Goal: Task Accomplishment & Management: Complete application form

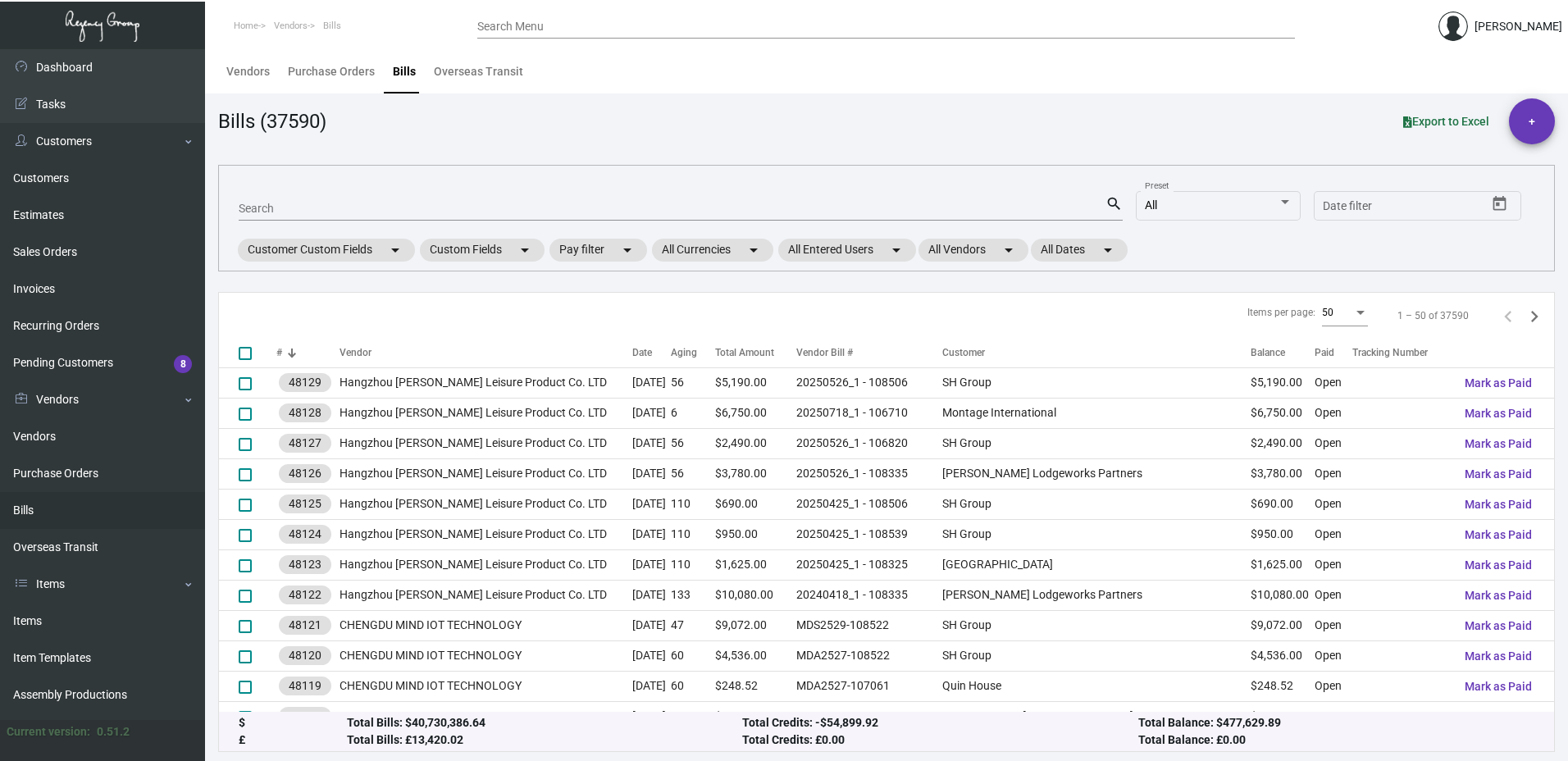
click at [290, 202] on input "Search" at bounding box center [672, 208] width 867 height 13
type input "107065"
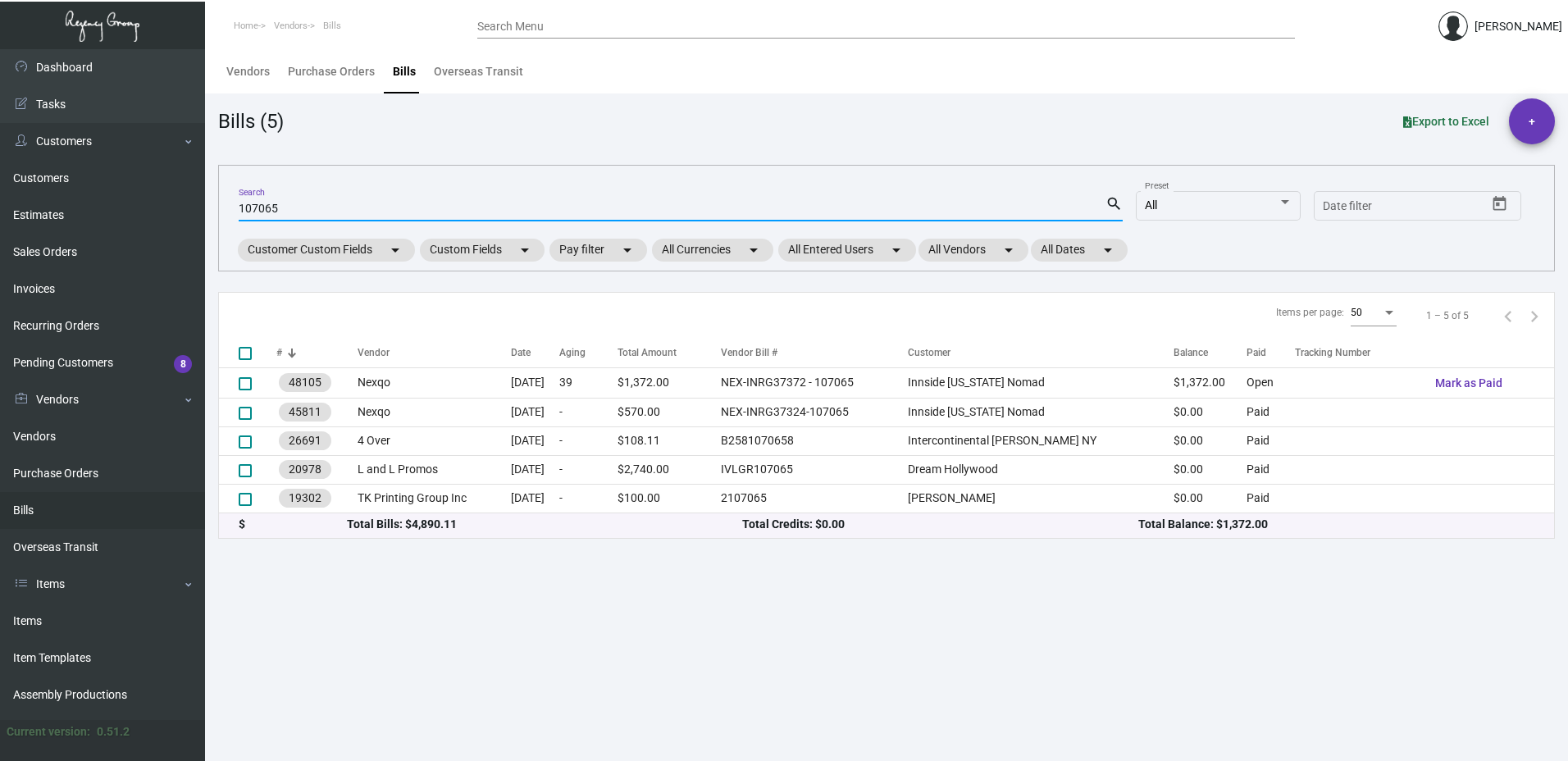
click at [551, 22] on input "Search Menu" at bounding box center [886, 27] width 817 height 13
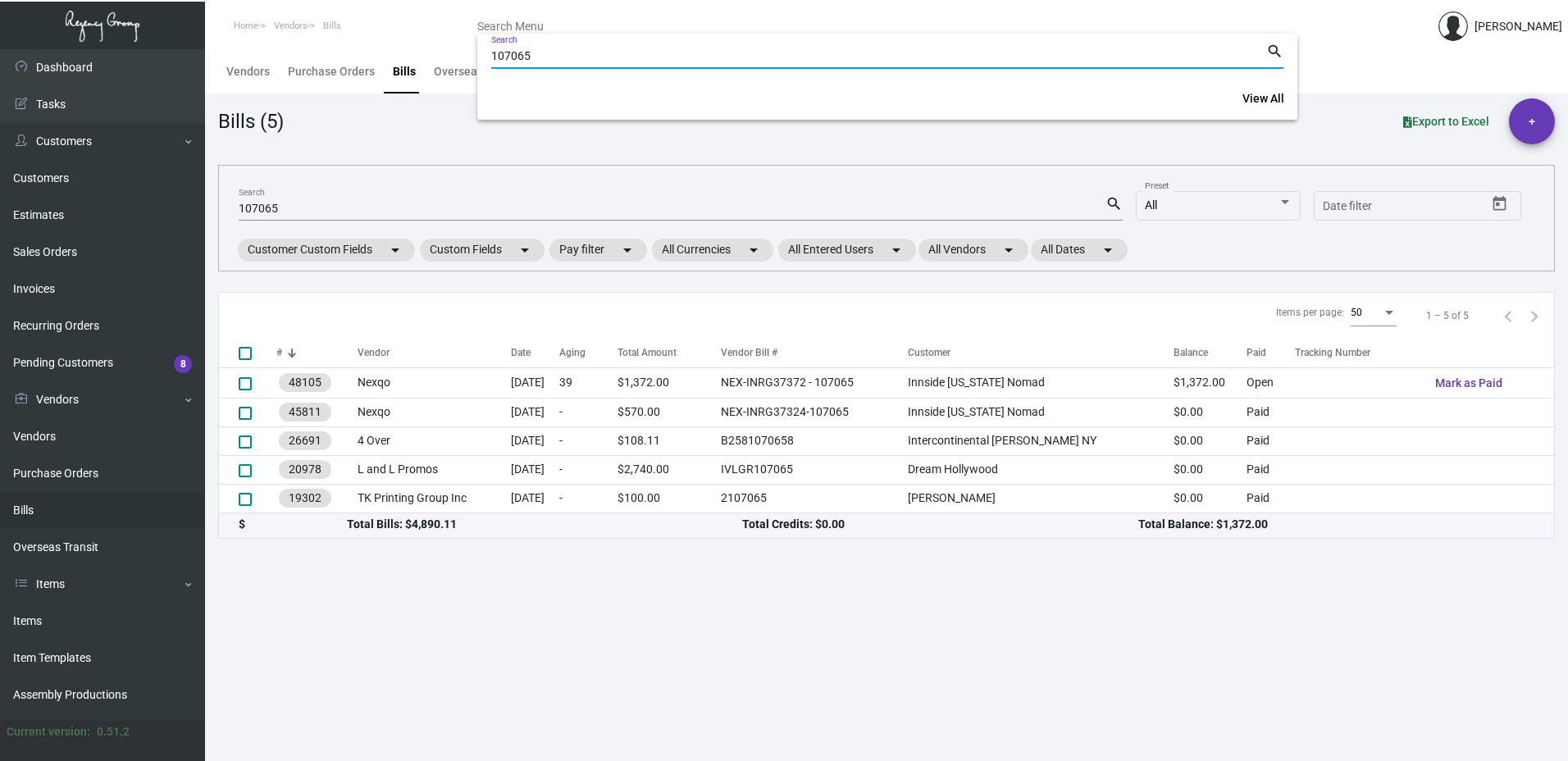
type input "107065"
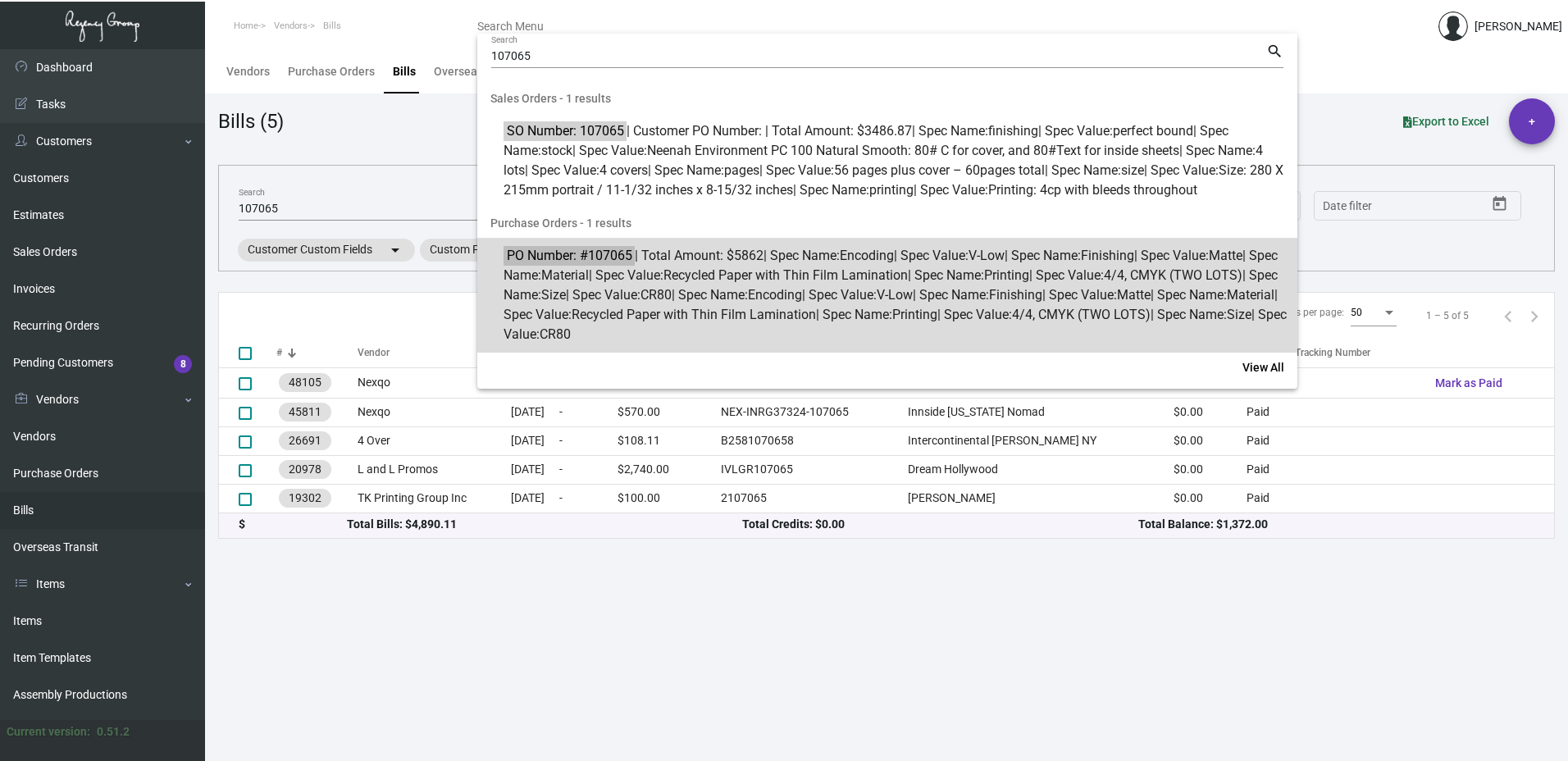
click at [566, 289] on span "Size" at bounding box center [554, 295] width 24 height 16
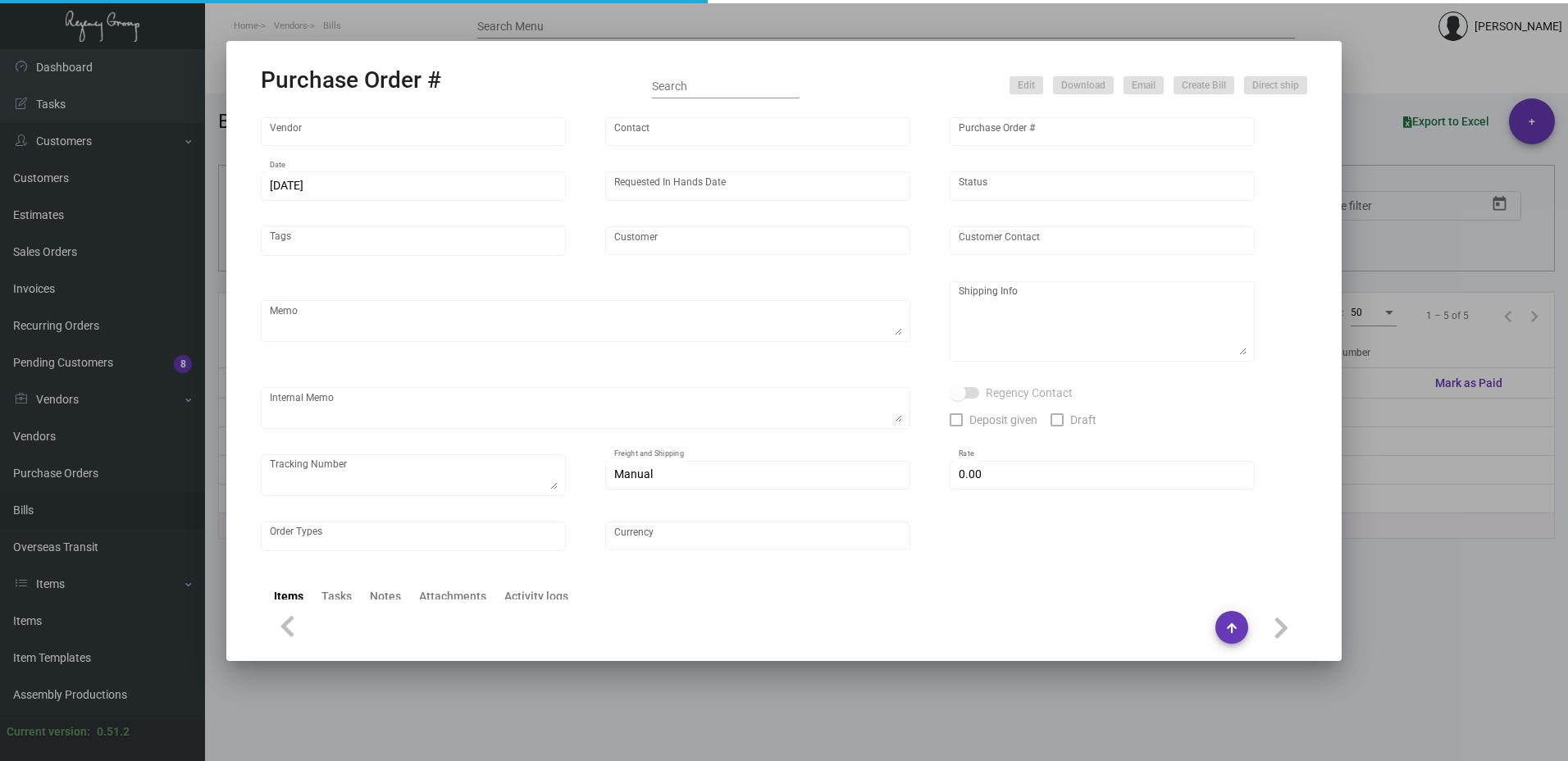
type input "Nexqo"
type input "[PERSON_NAME]"
type input "107065"
type input "[DATE]"
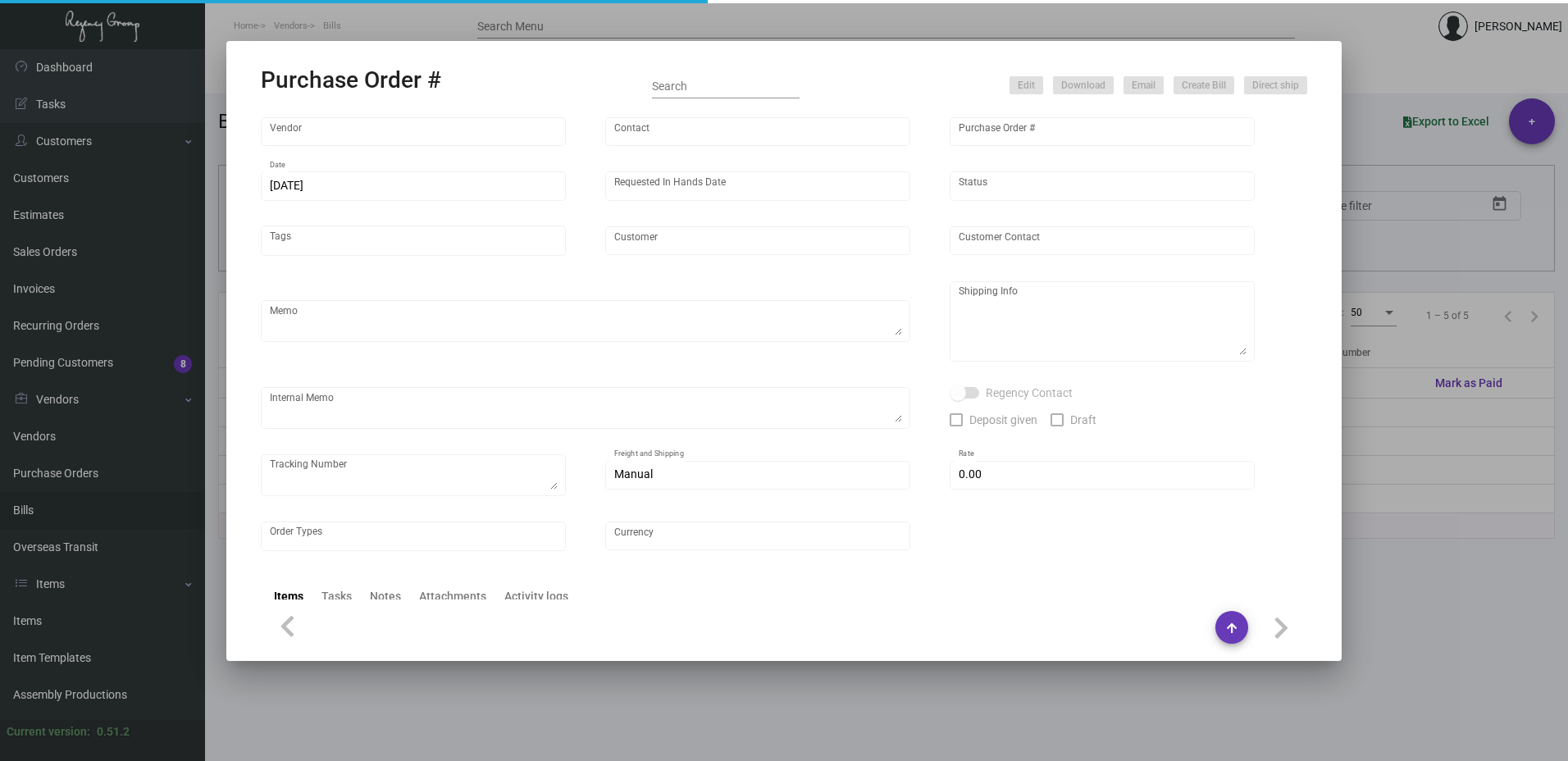
type input "Innside [US_STATE] Nomad"
type textarea "3K via air, 15K boat out ASAP, 12K leftover boat out [DATE]."
type textarea "Regency Group NJ - [PERSON_NAME] [STREET_ADDRESS]"
checkbox input "true"
type input "$ 0.00"
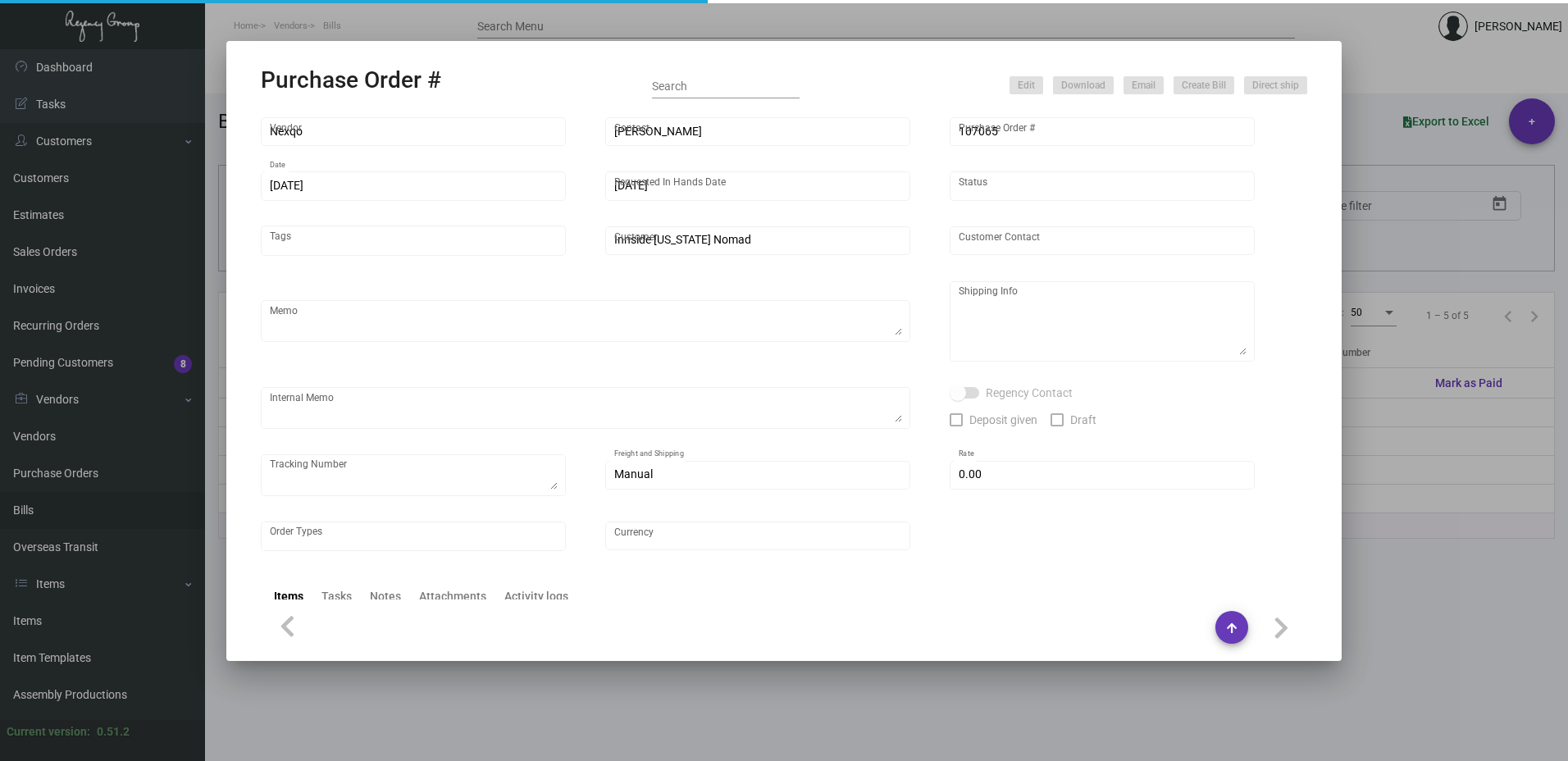
type input "United States Dollar $"
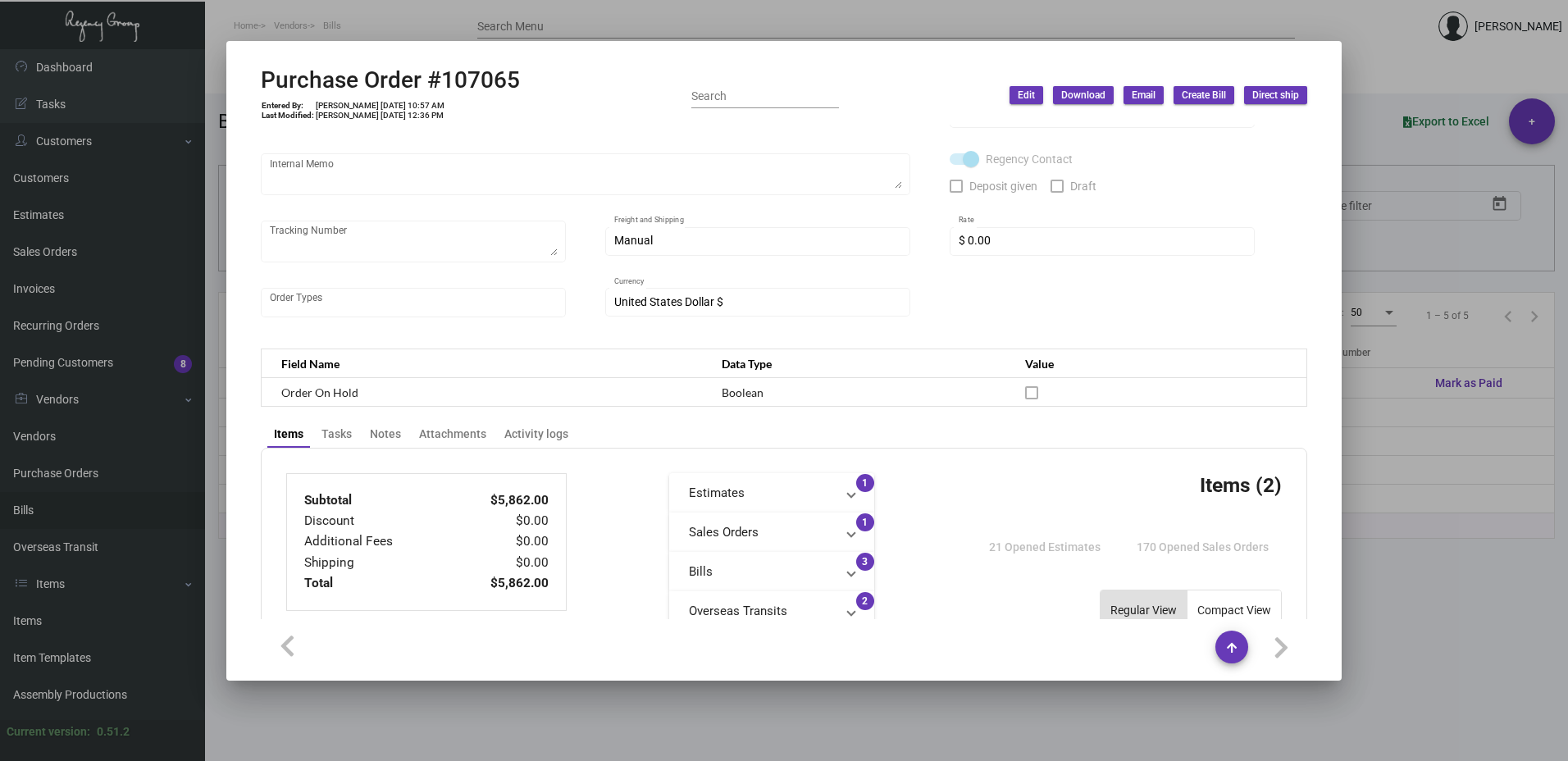
scroll to position [492, 0]
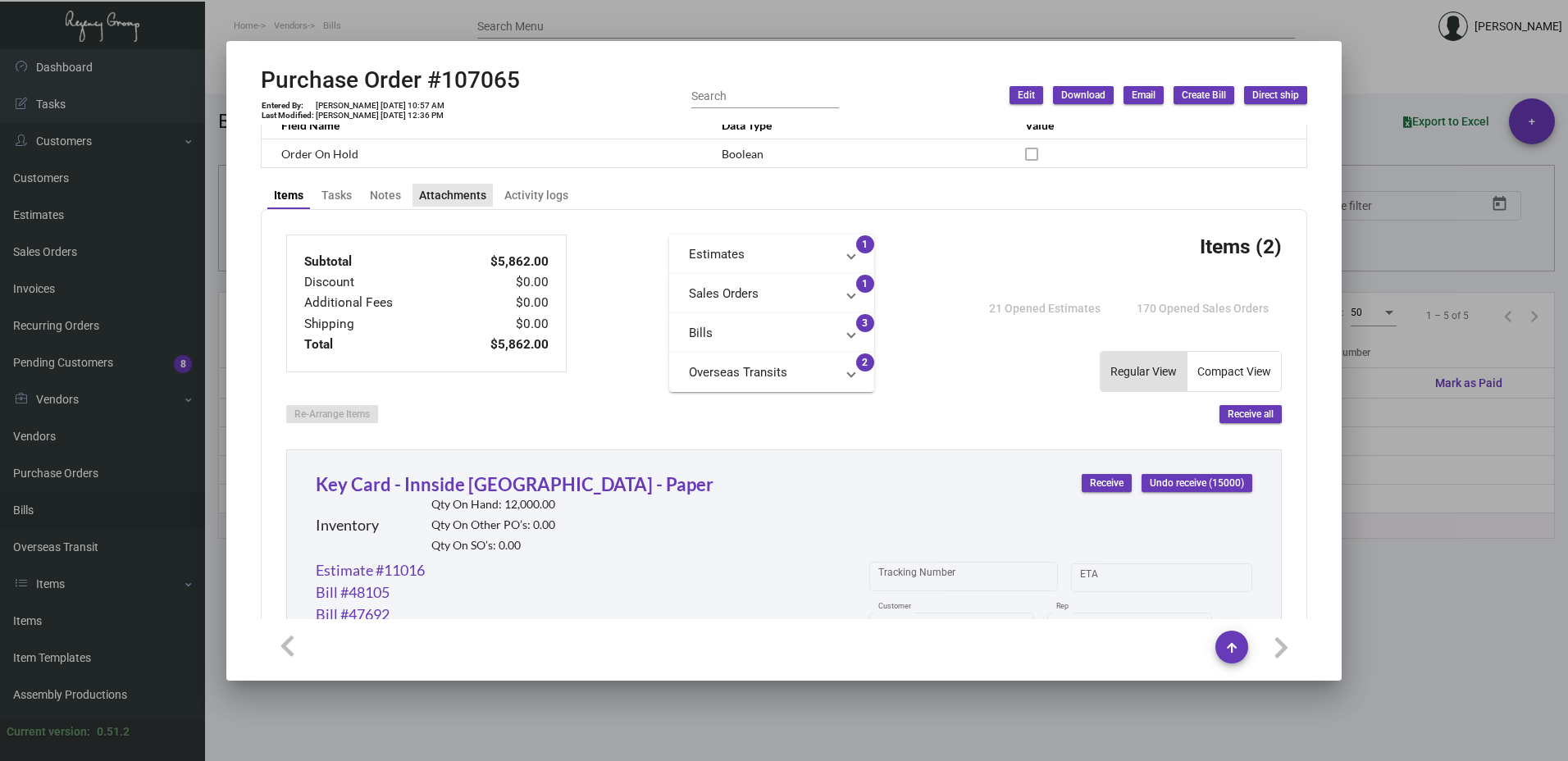
click at [456, 187] on div "Attachments" at bounding box center [452, 195] width 67 height 17
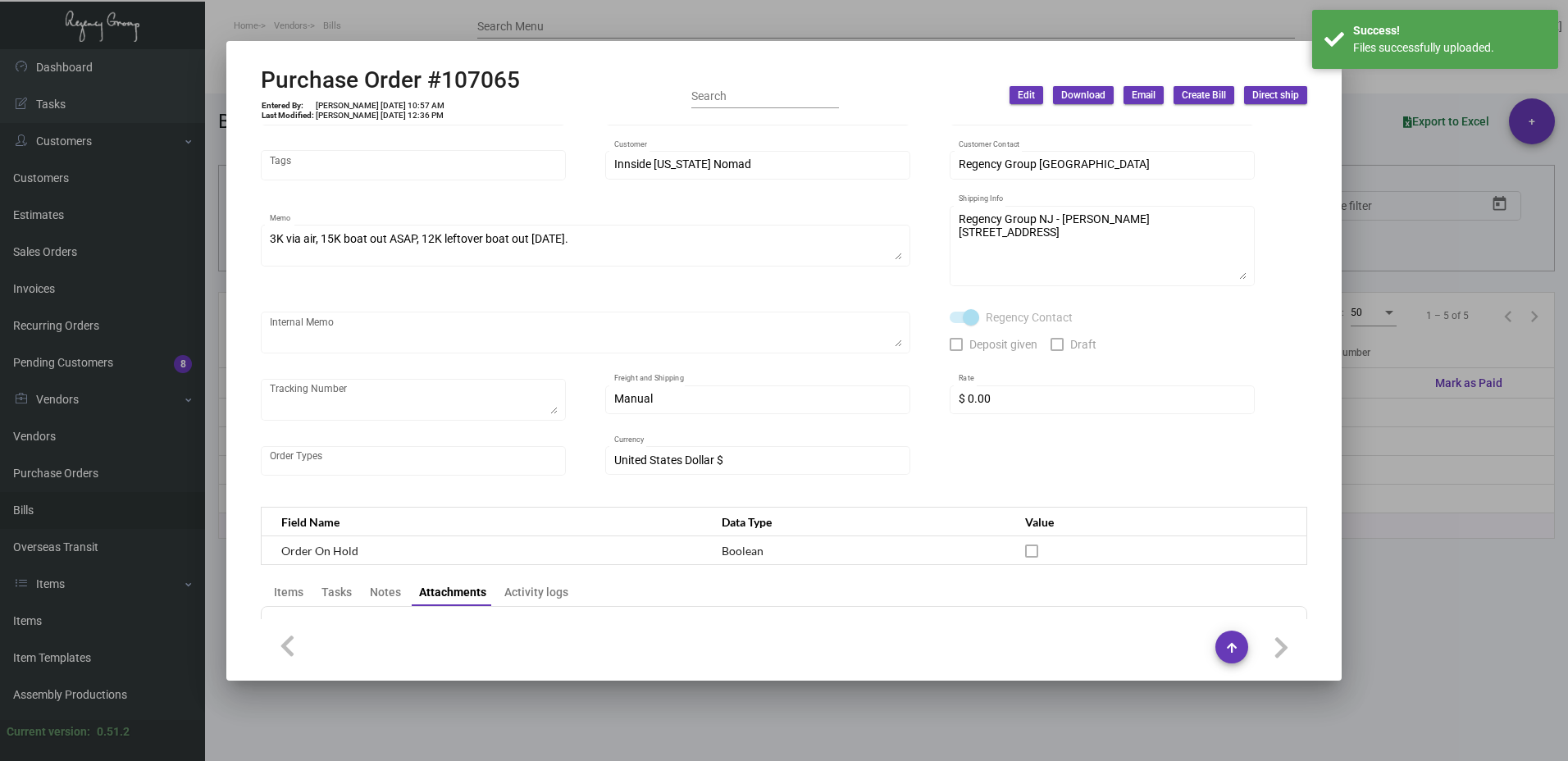
scroll to position [49, 0]
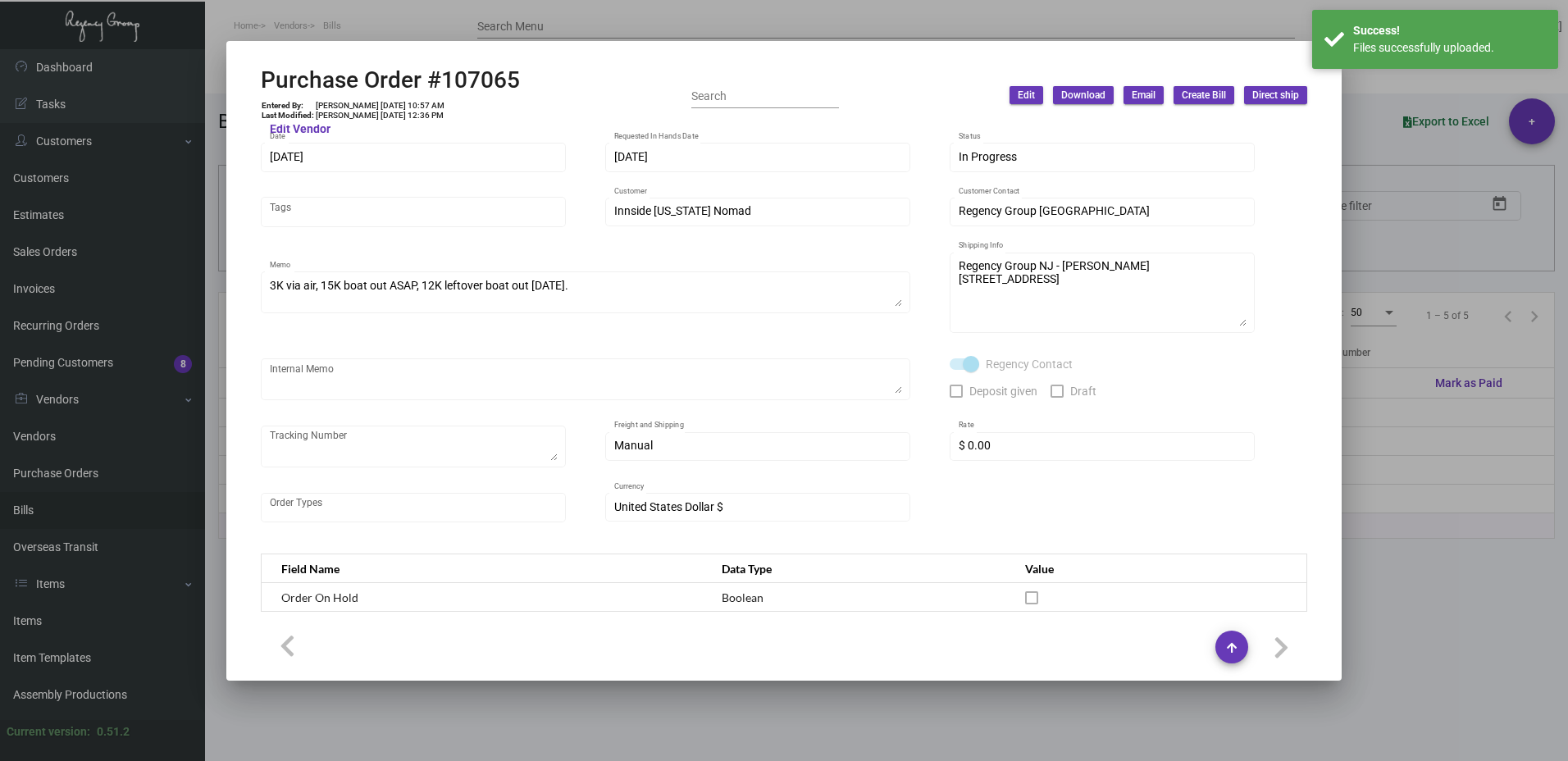
click at [1209, 97] on span "Create Bill" at bounding box center [1204, 95] width 44 height 14
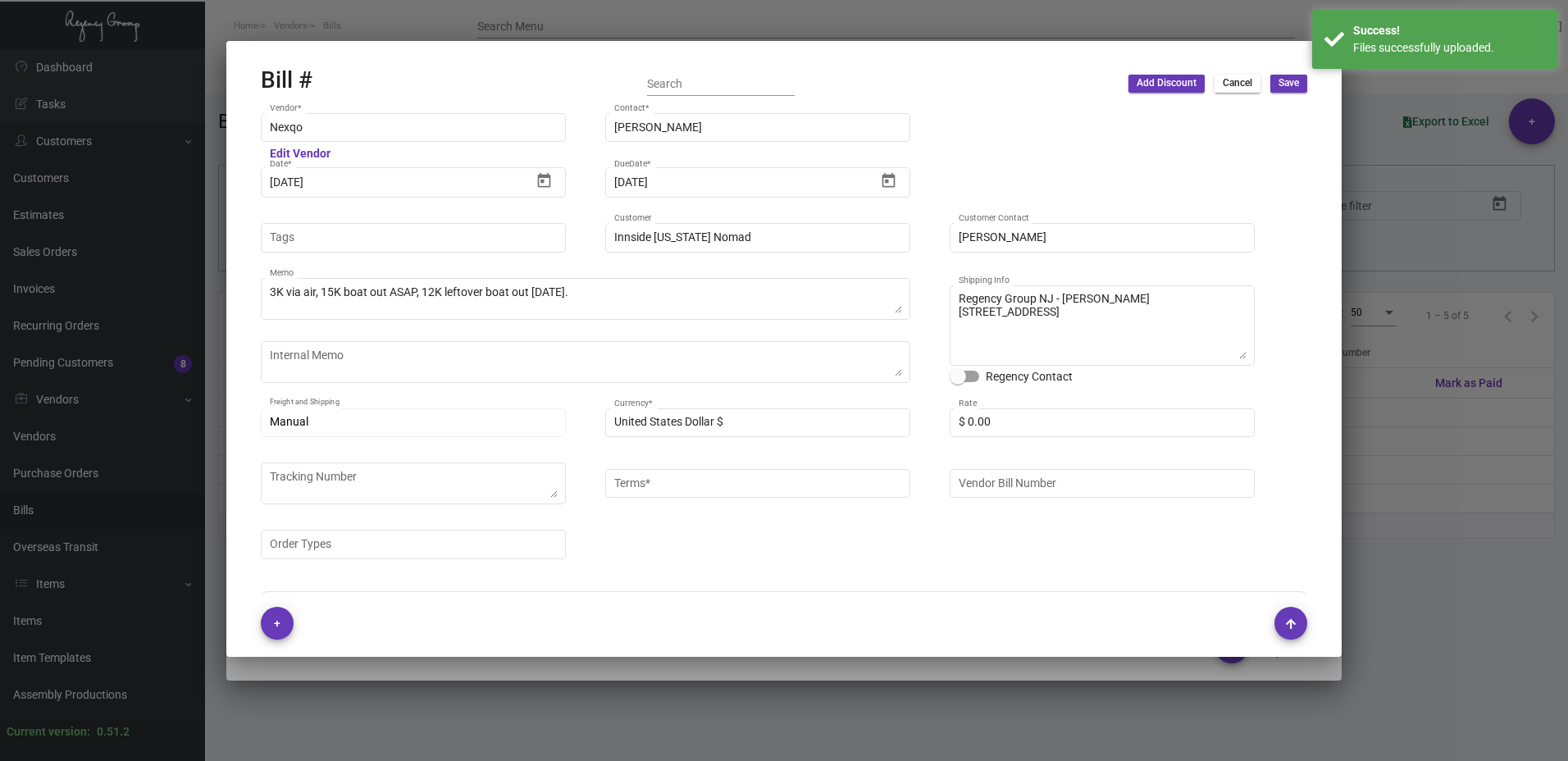
type input "Net 45"
type input "[PERSON_NAME]"
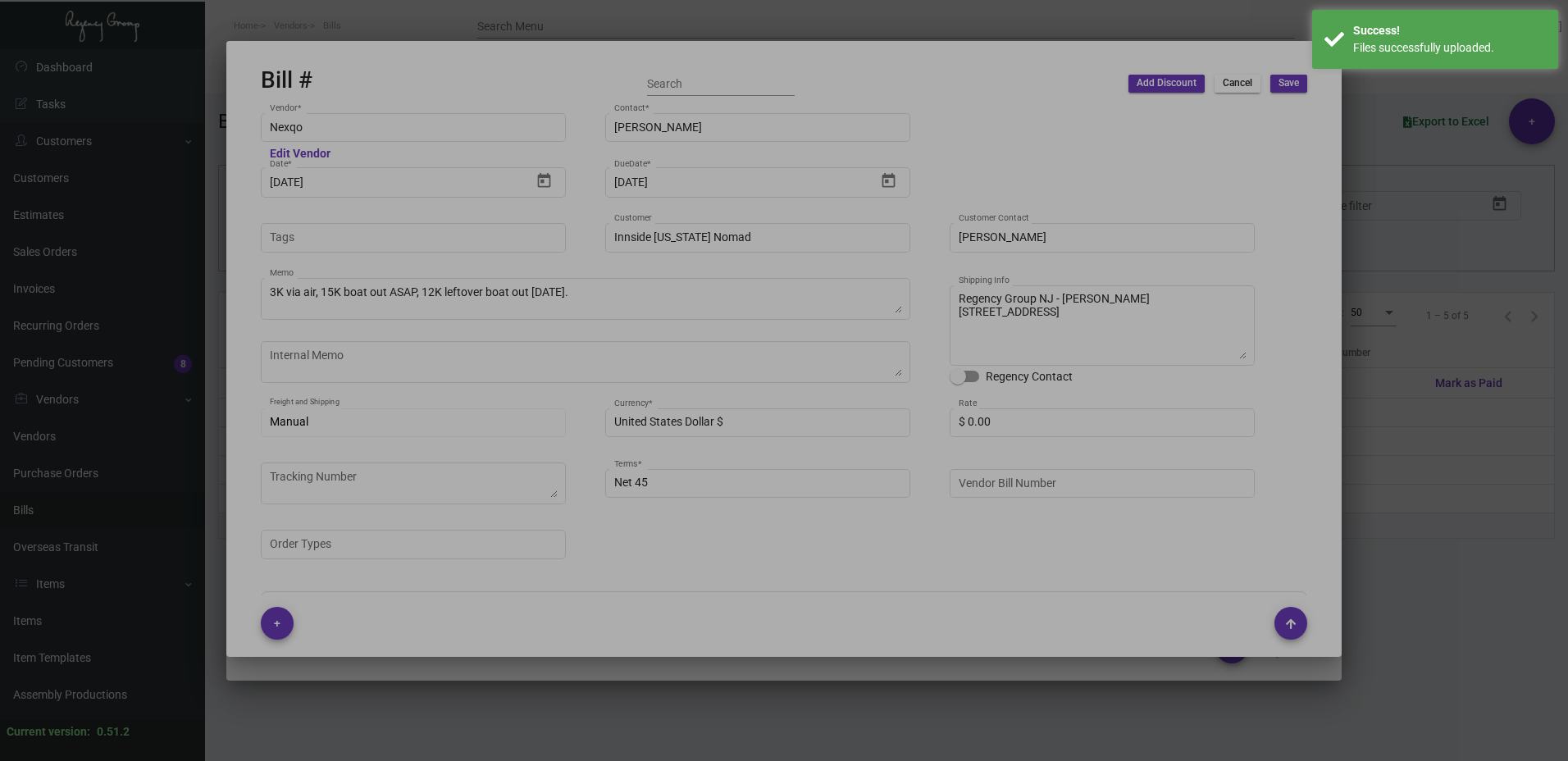
type textarea "Innside [US_STATE] Nomad - [PERSON_NAME] [STREET_ADDRESS][US_STATE]"
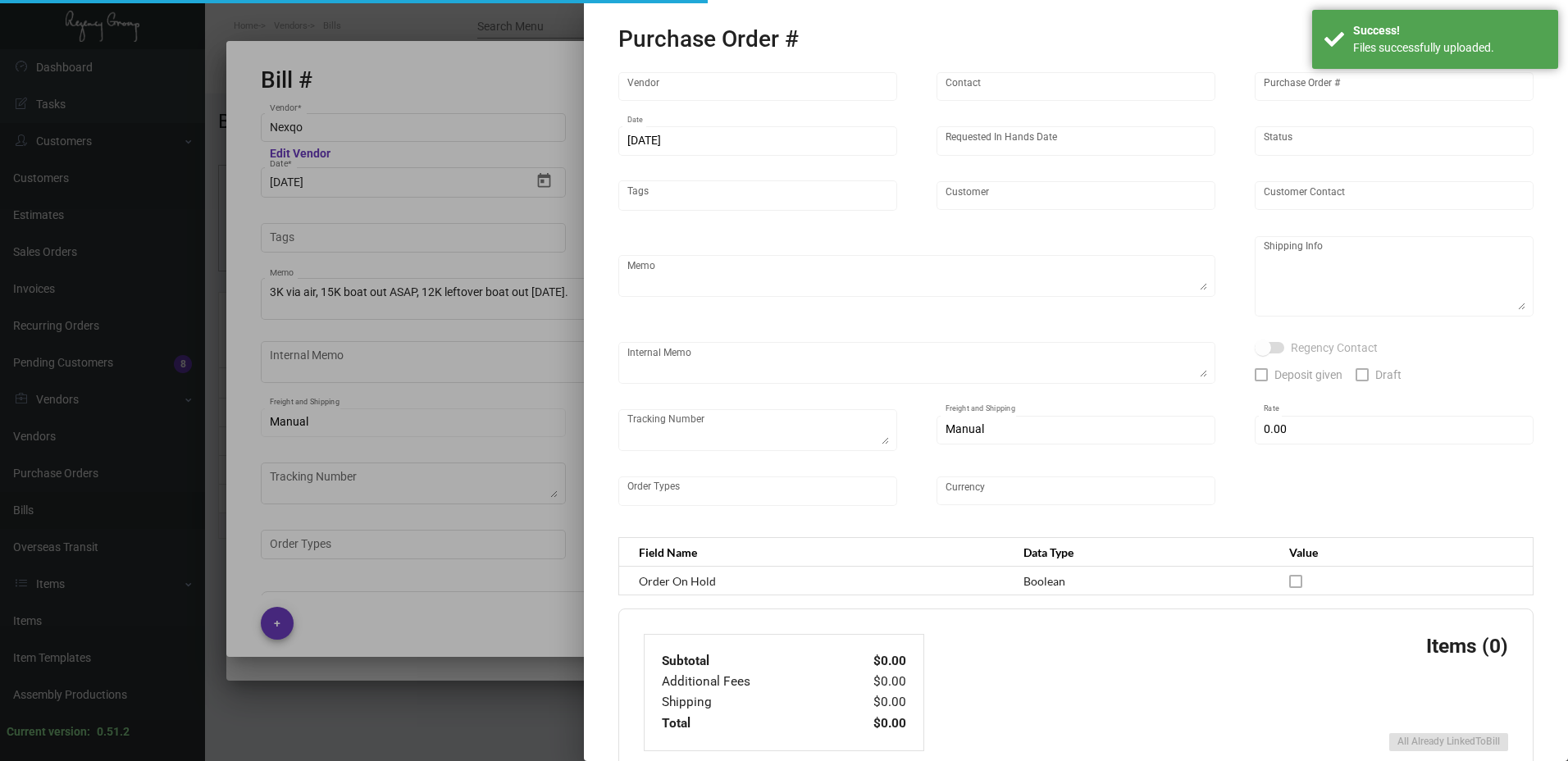
type input "Nexqo"
type input "[PERSON_NAME]"
type input "107065"
type input "[DATE]"
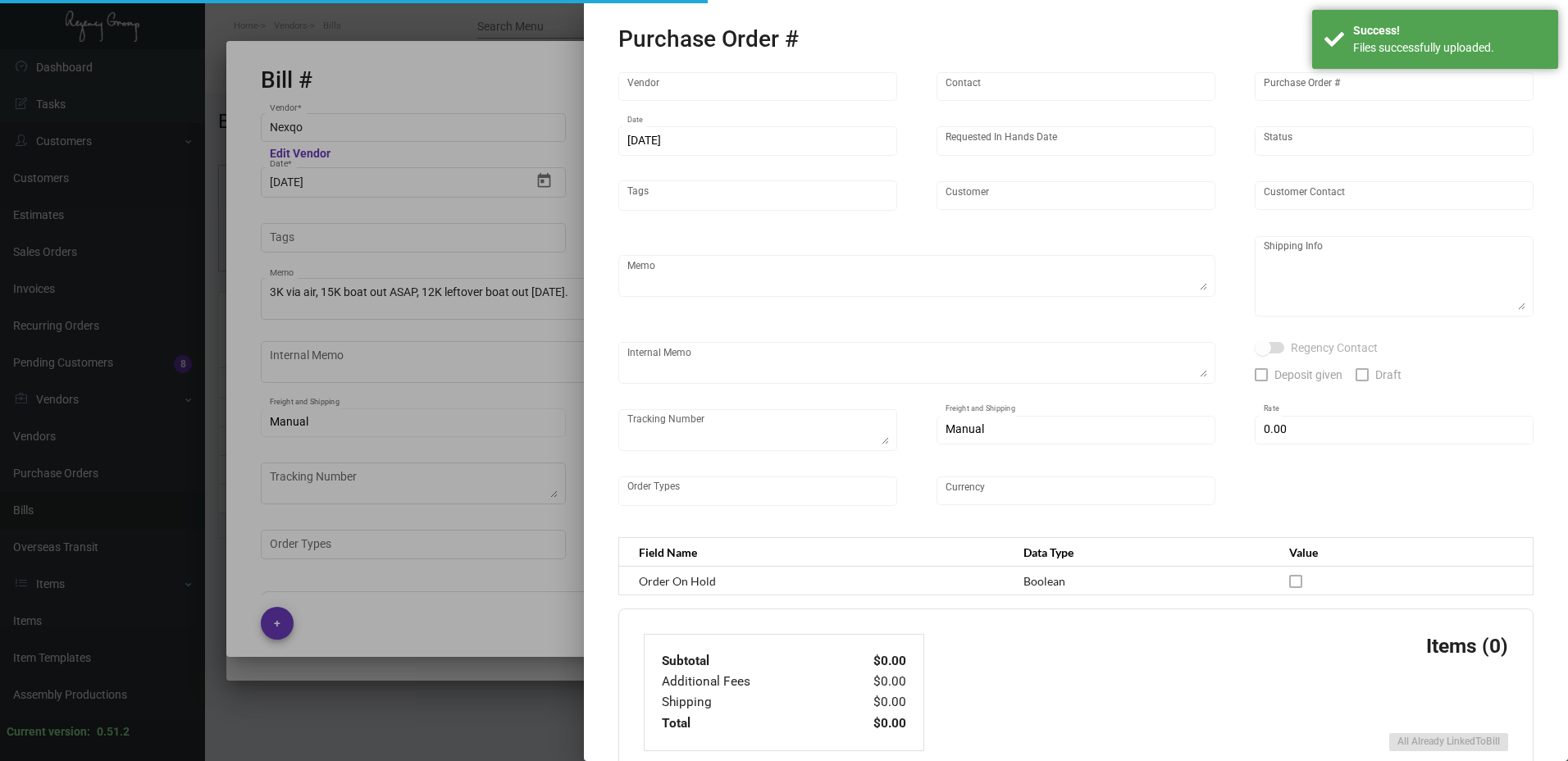
type input "Innside [US_STATE] Nomad"
type textarea "3K via air, 15K boat out ASAP, 12K leftover boat out [DATE]."
type textarea "Regency Group NJ - [PERSON_NAME] [STREET_ADDRESS]"
checkbox input "true"
type input "$ 0.00"
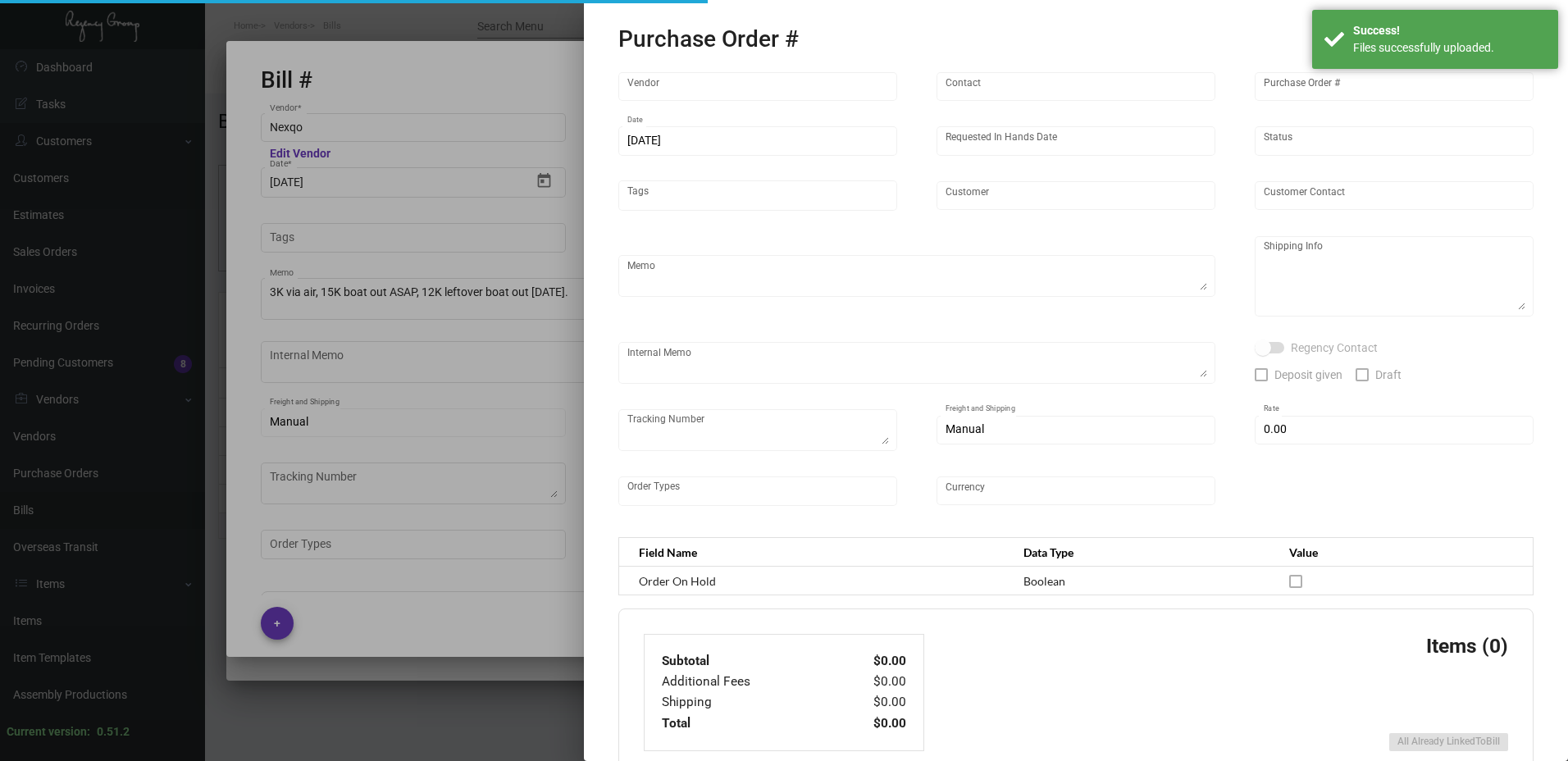
type input "United States Dollar $"
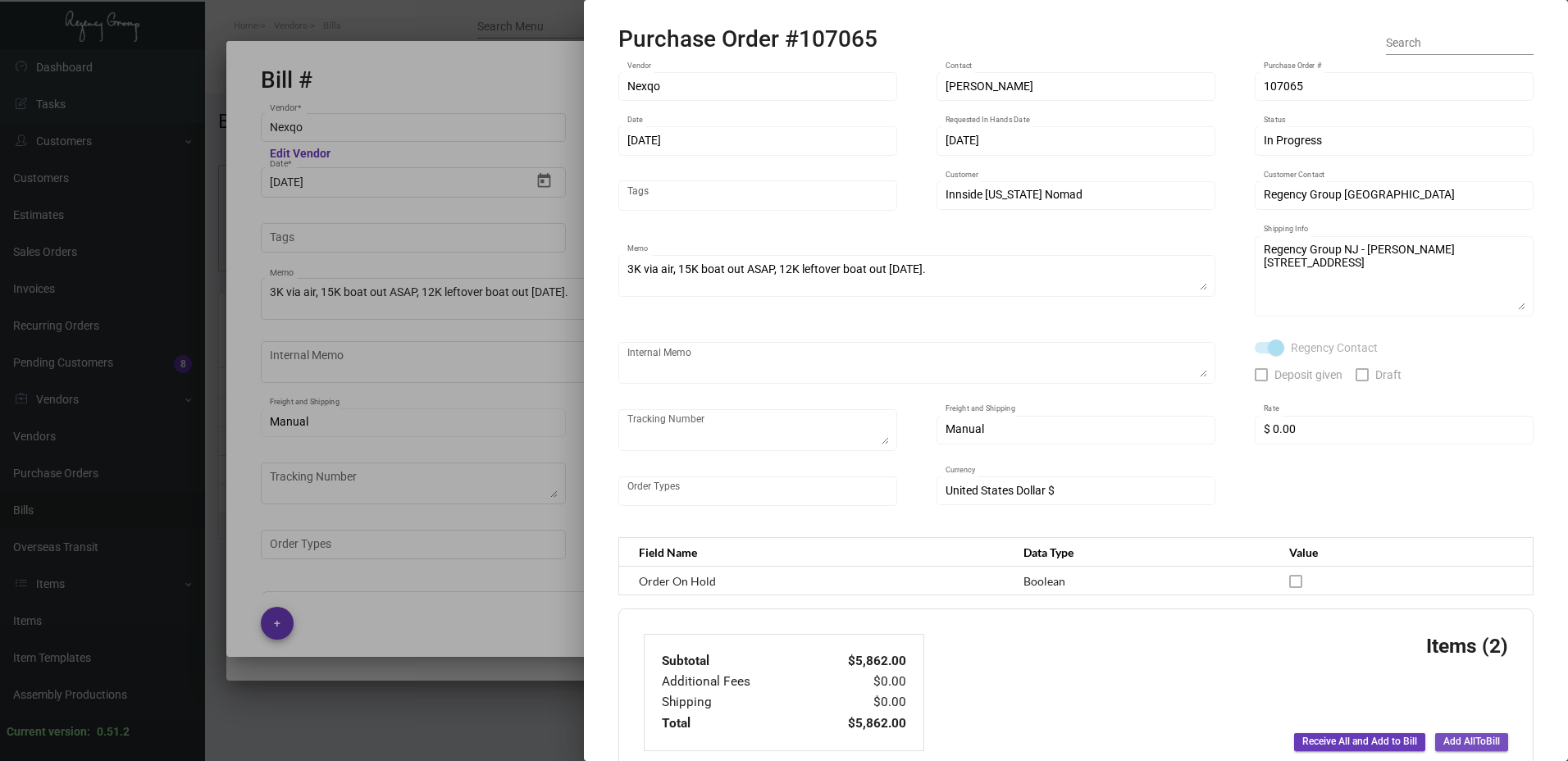
click at [1444, 739] on span "Add All To Bill" at bounding box center [1471, 742] width 56 height 14
click at [465, 512] on div at bounding box center [784, 380] width 1568 height 761
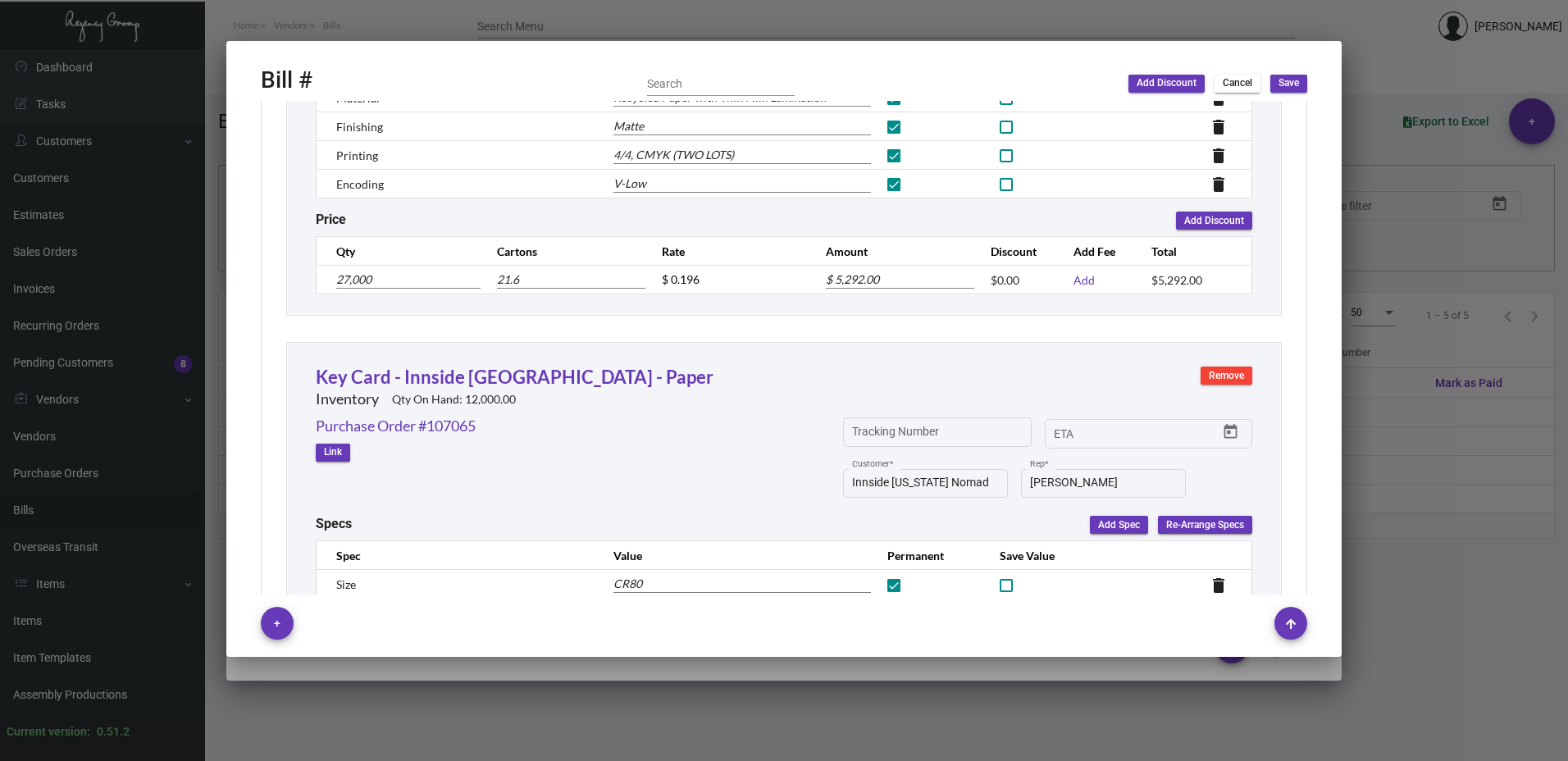
scroll to position [574, 0]
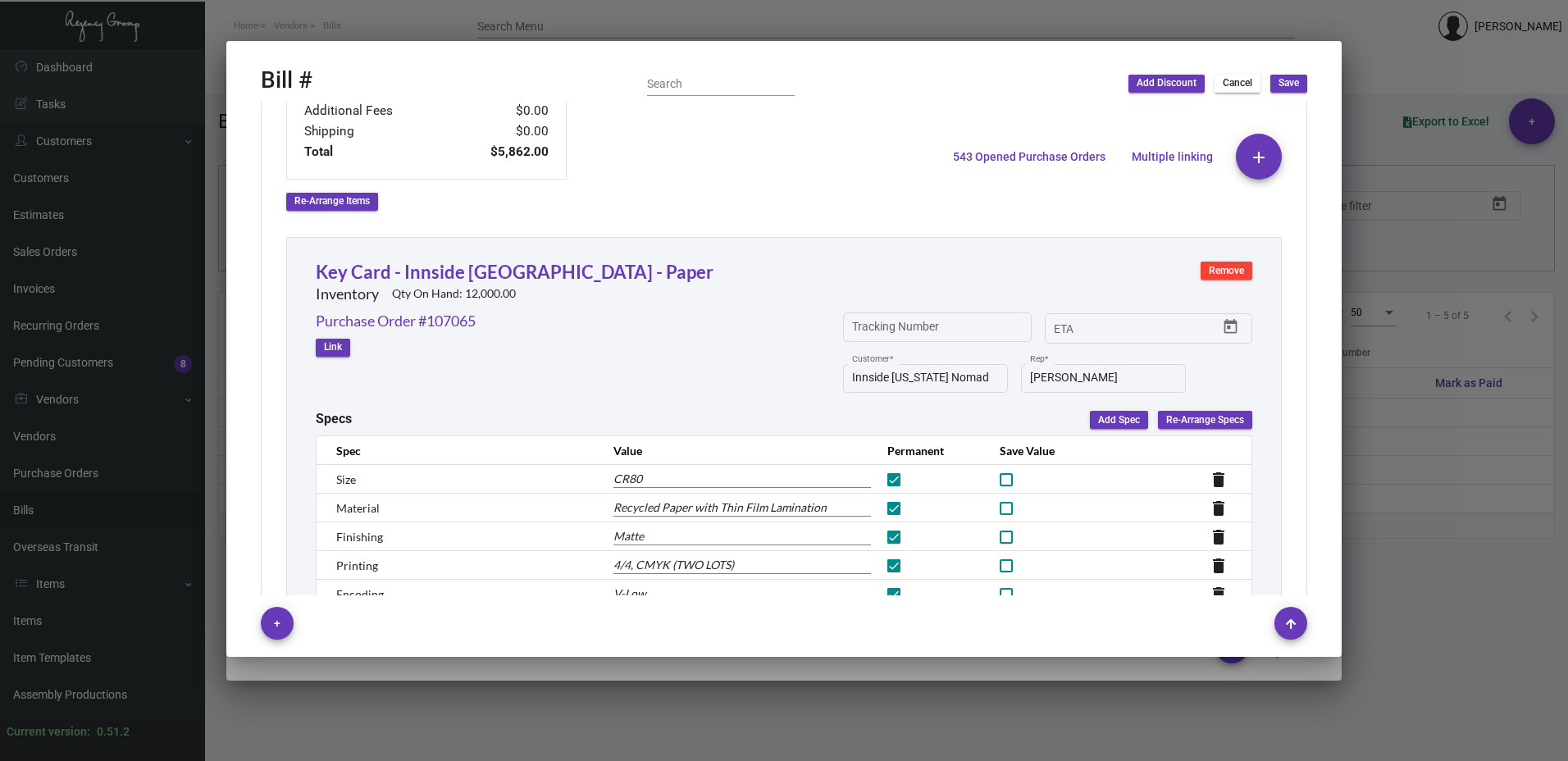
click at [1224, 274] on span "Remove" at bounding box center [1226, 271] width 36 height 14
type input "3,000"
type input "2.4"
type input "$ 0.19"
type input "$ 570.00"
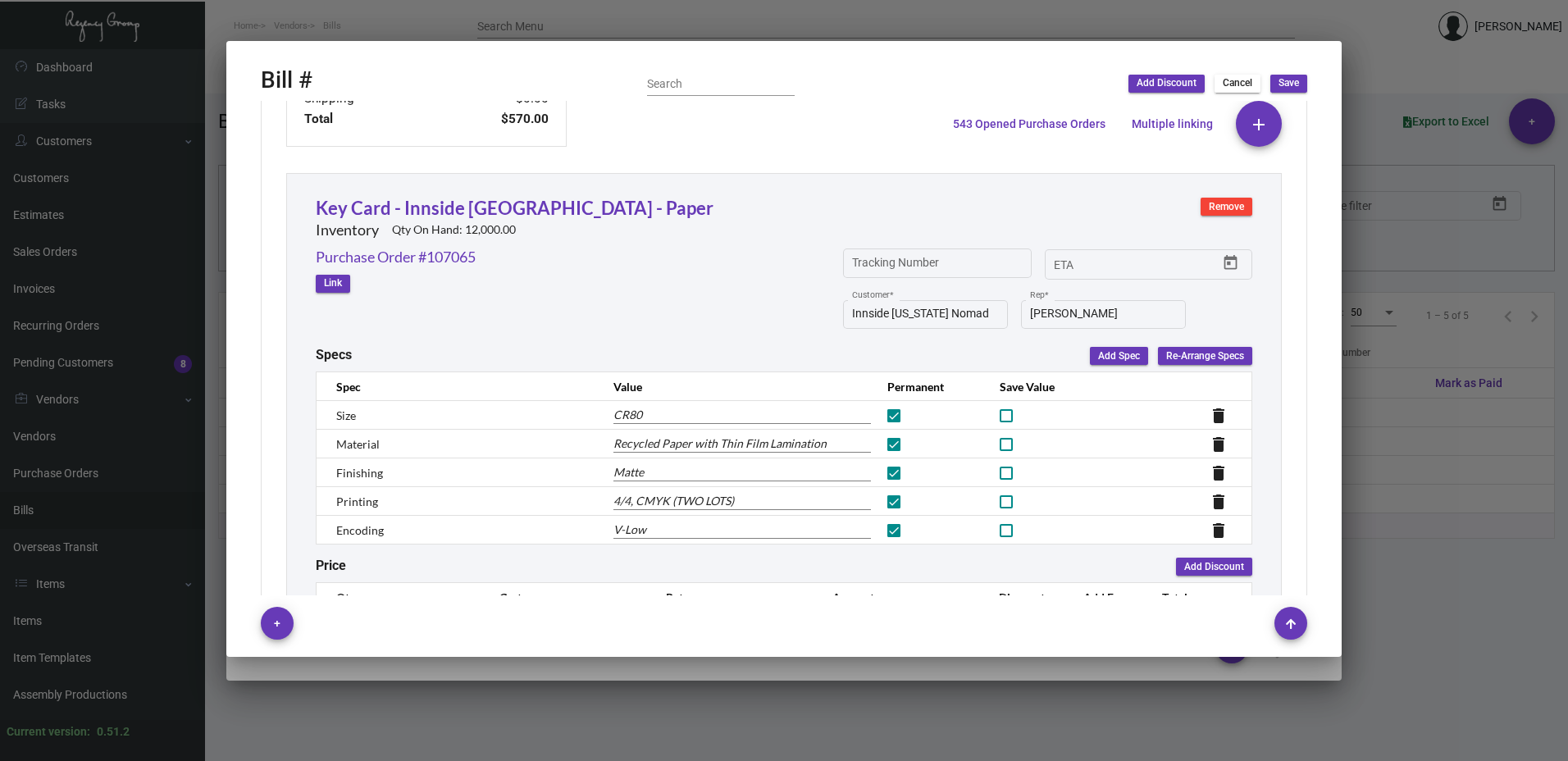
scroll to position [298, 0]
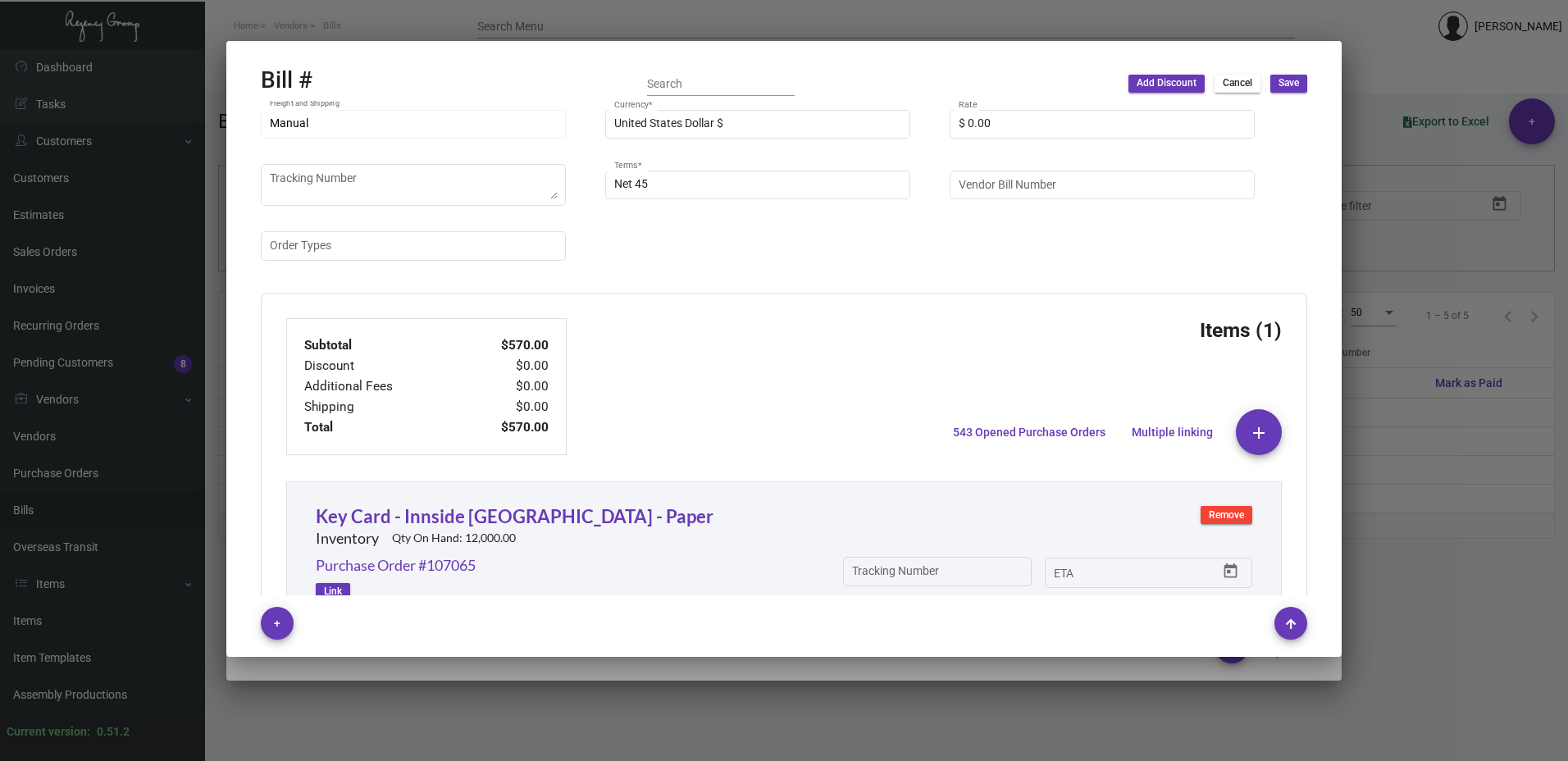
click at [1238, 84] on span "Cancel" at bounding box center [1237, 83] width 30 height 14
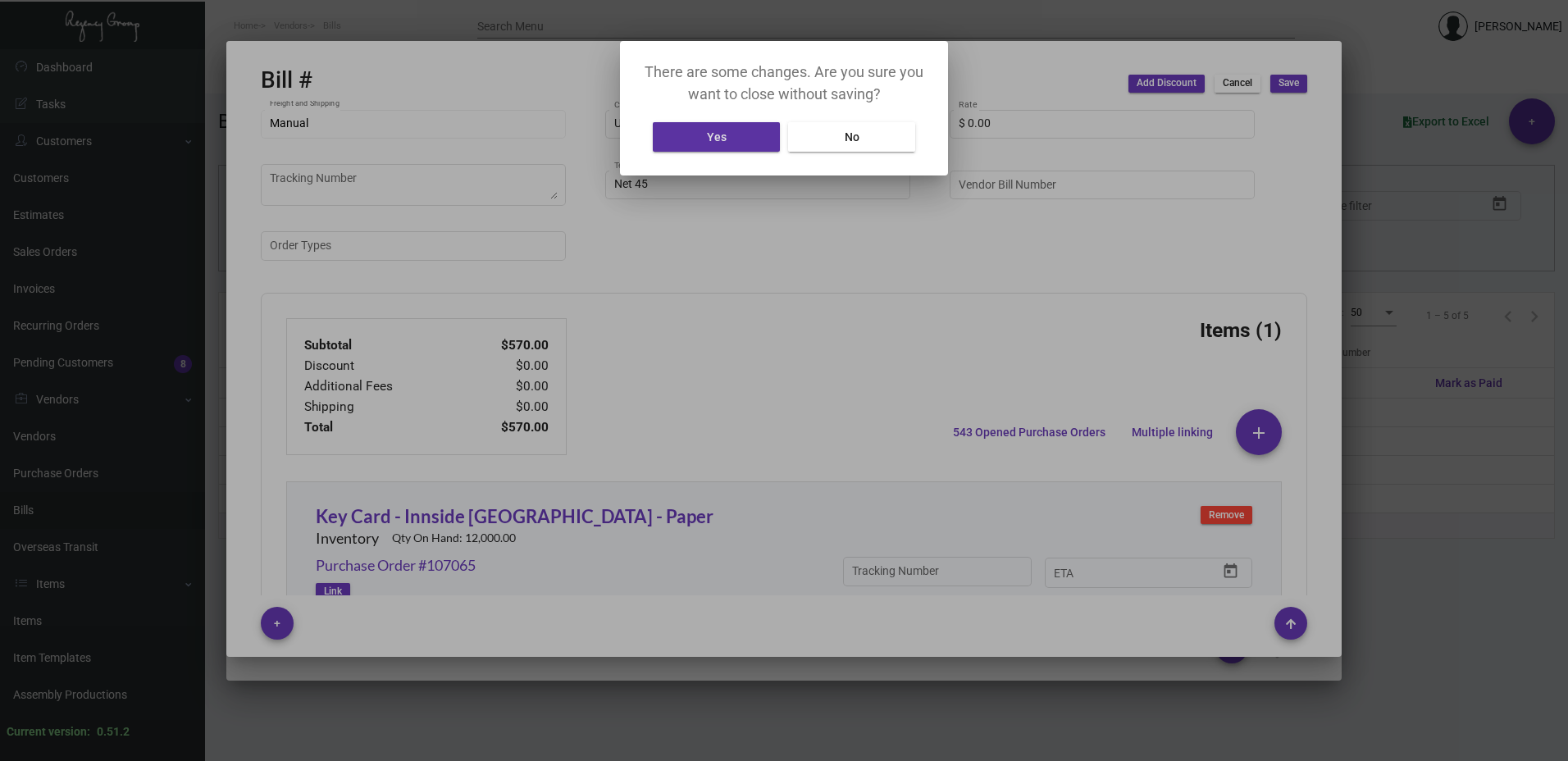
click at [758, 128] on button "Yes" at bounding box center [716, 137] width 127 height 30
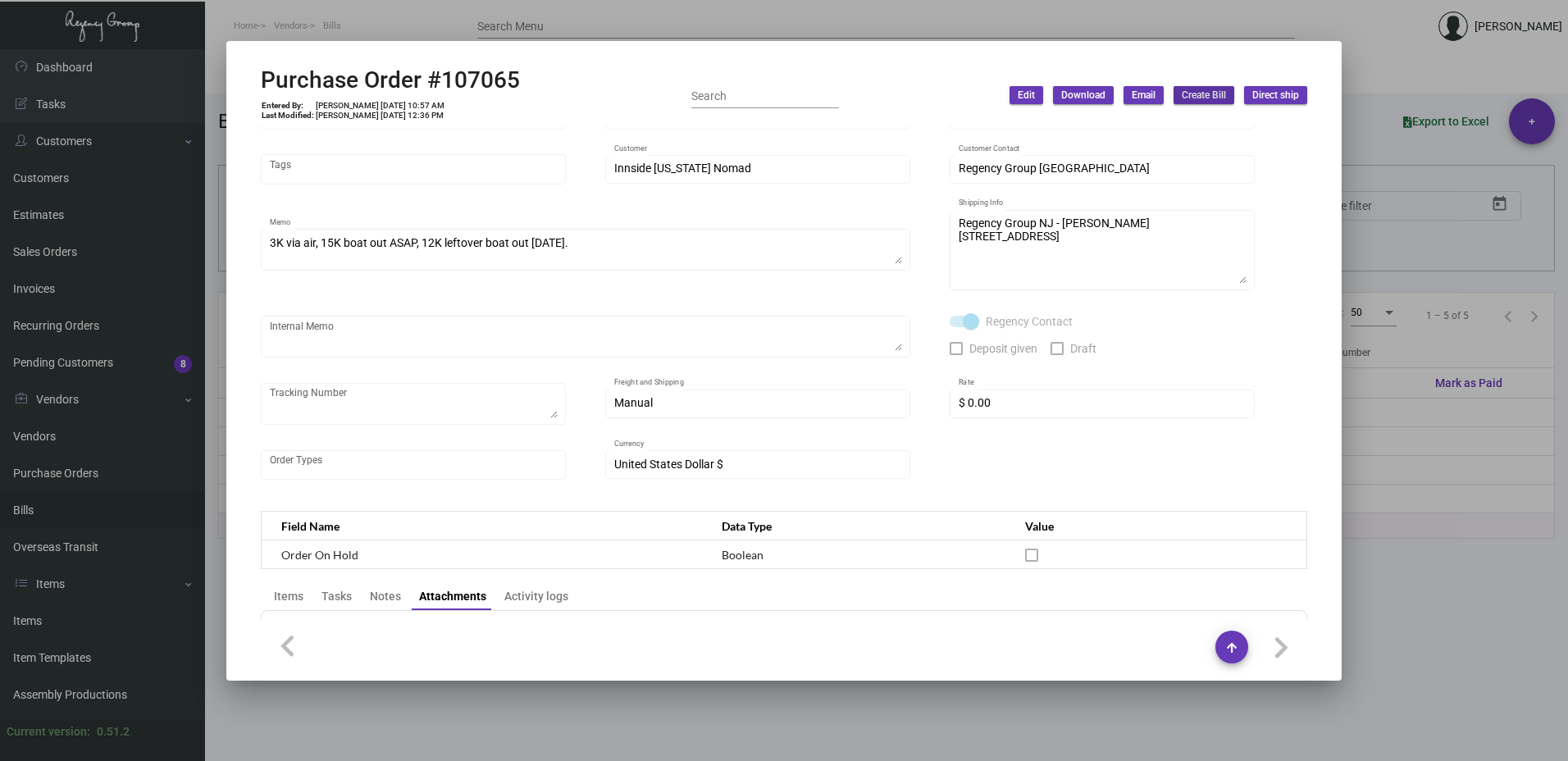
scroll to position [410, 0]
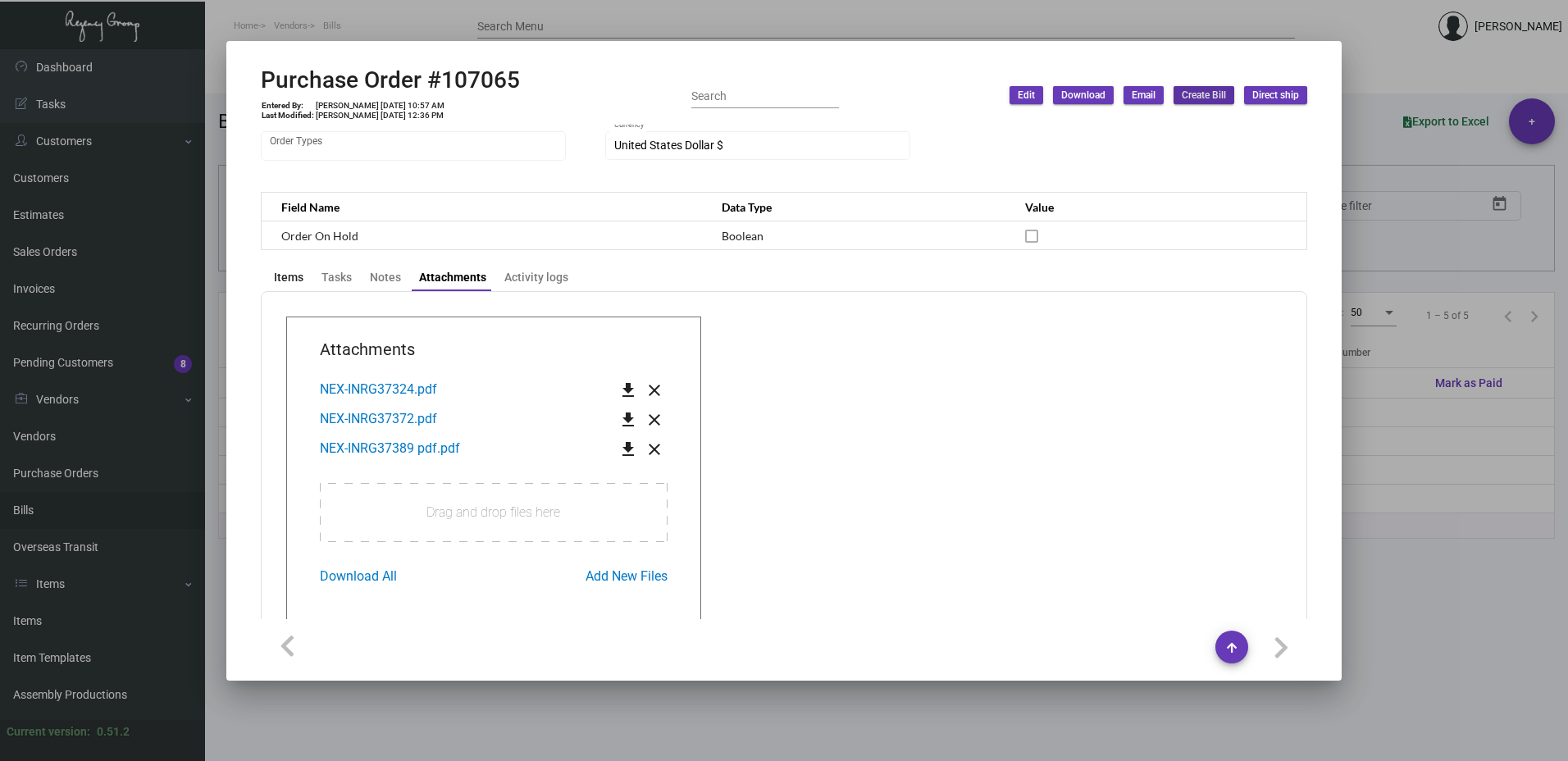
click at [293, 277] on div "Items" at bounding box center [289, 278] width 30 height 17
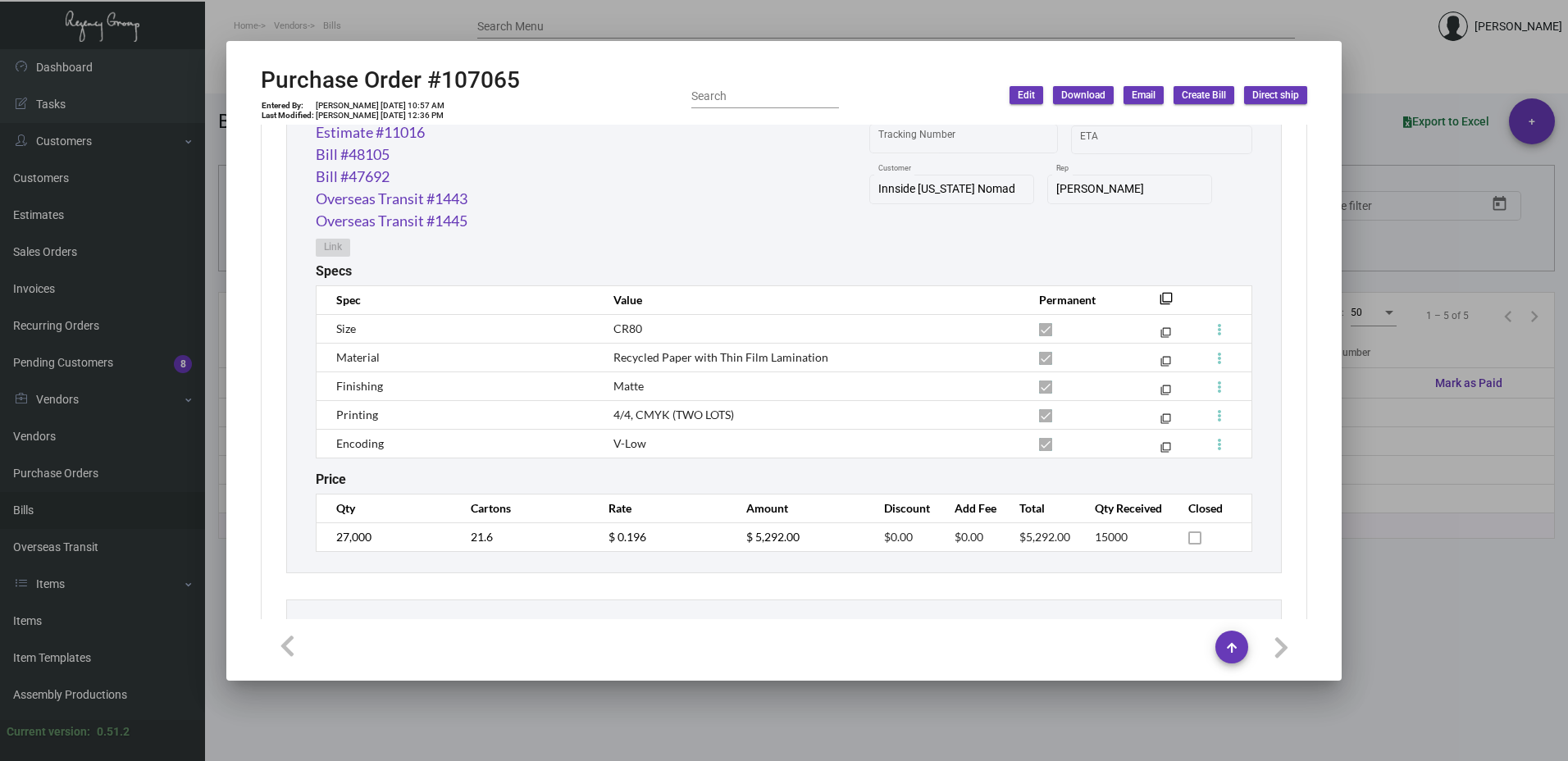
scroll to position [892, 0]
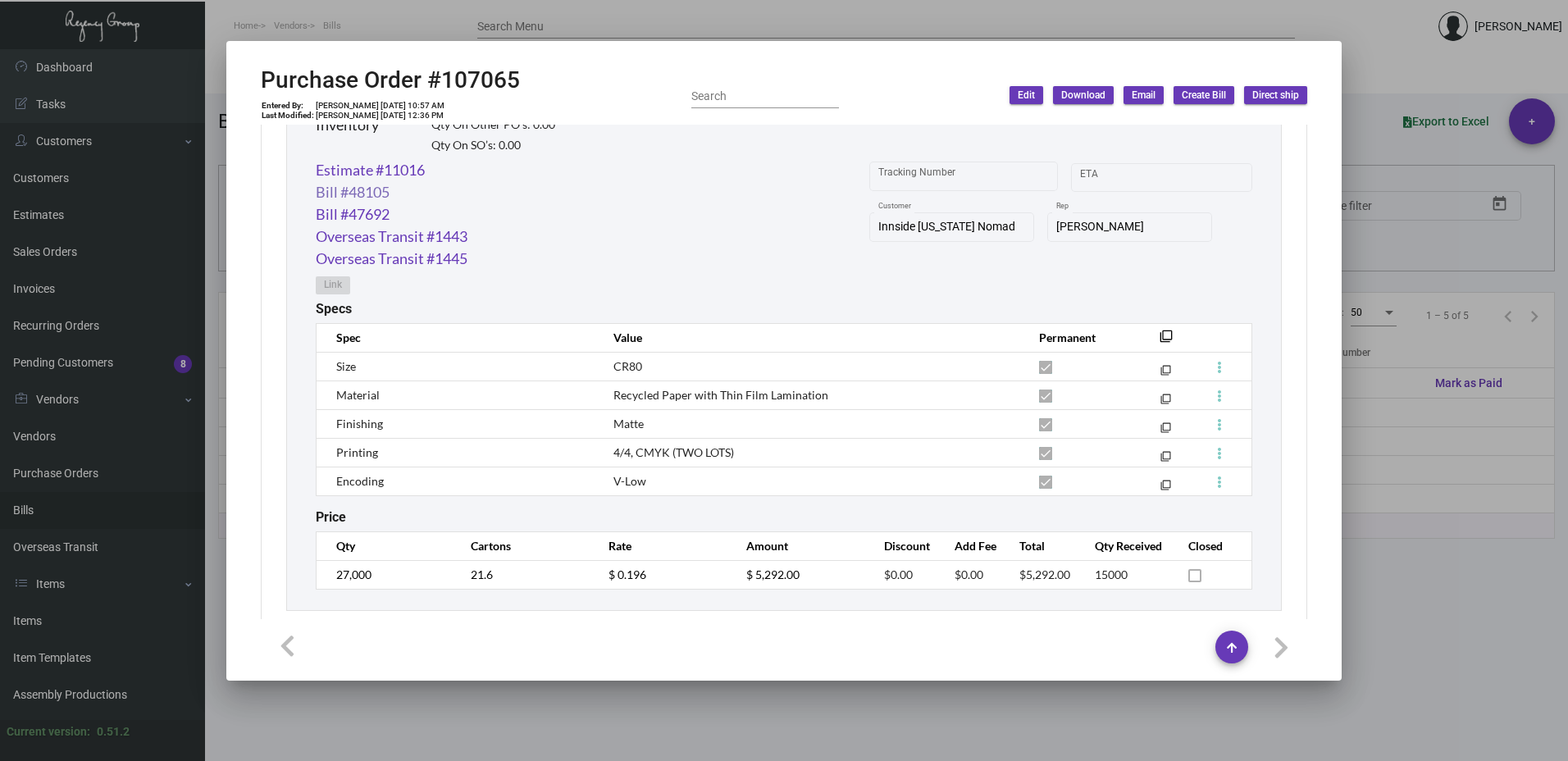
click at [356, 191] on link "Bill #48105" at bounding box center [352, 193] width 74 height 23
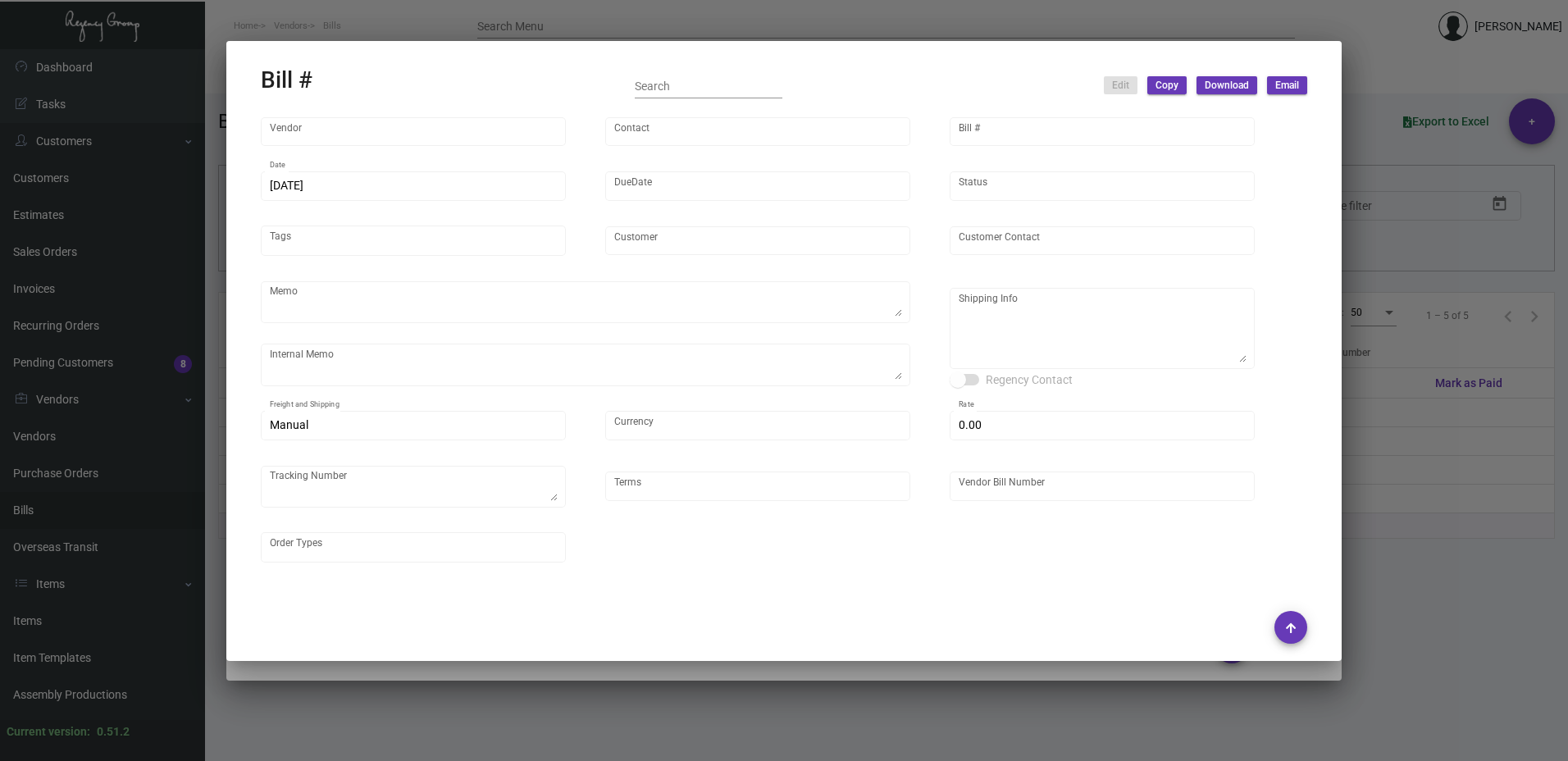
type input "Nexqo"
type input "[PERSON_NAME]"
type input "48105"
type input "[DATE]"
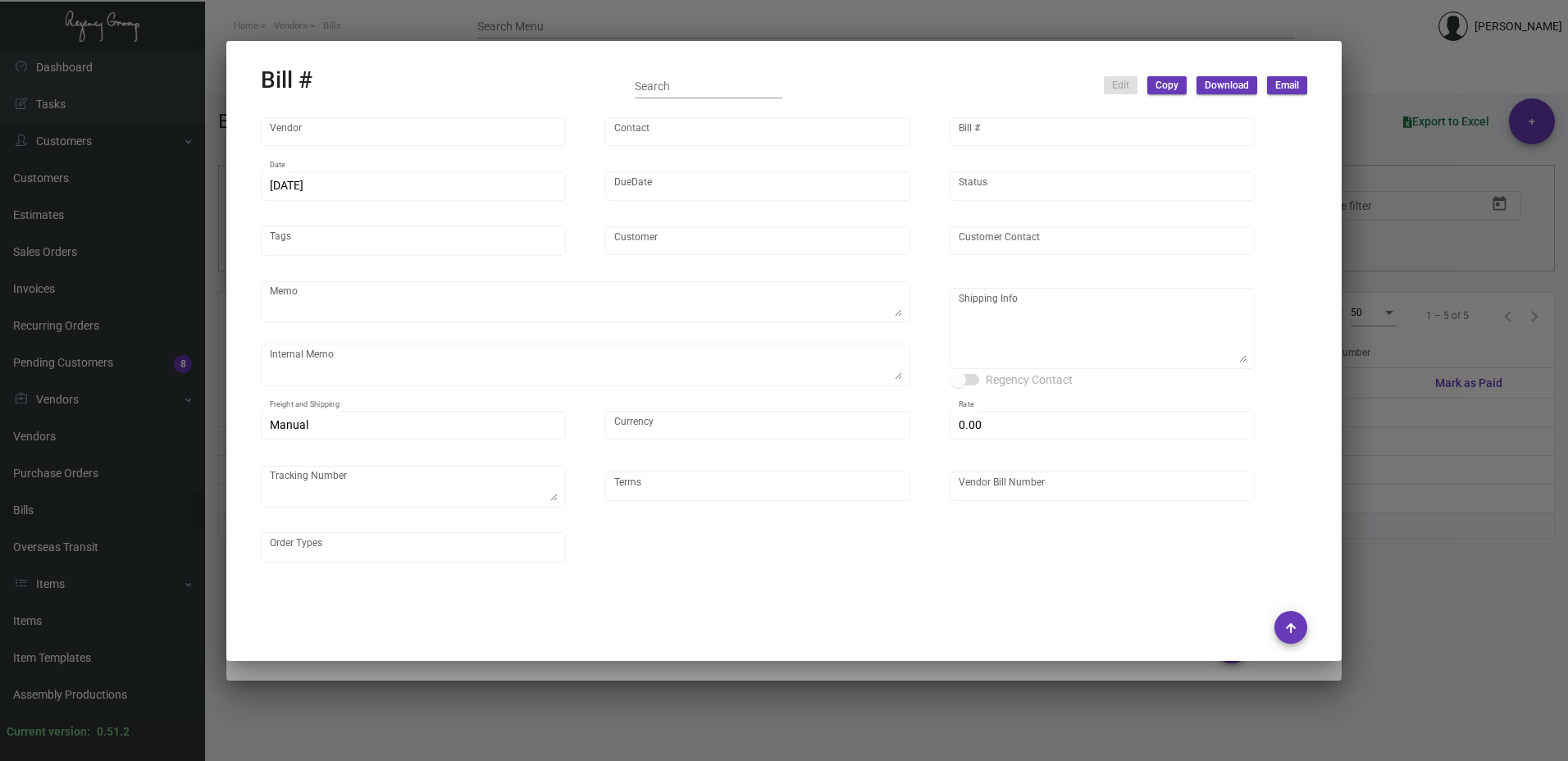
type input "Innside [US_STATE] Nomad"
type input "[PERSON_NAME]"
type textarea "3K via air, 15K boat out ASAP, 12K leftover boat out [DATE]."
type textarea "Innside [US_STATE] Nomad - [PERSON_NAME] [STREET_ADDRESS][US_STATE]"
type input "United States Dollar $"
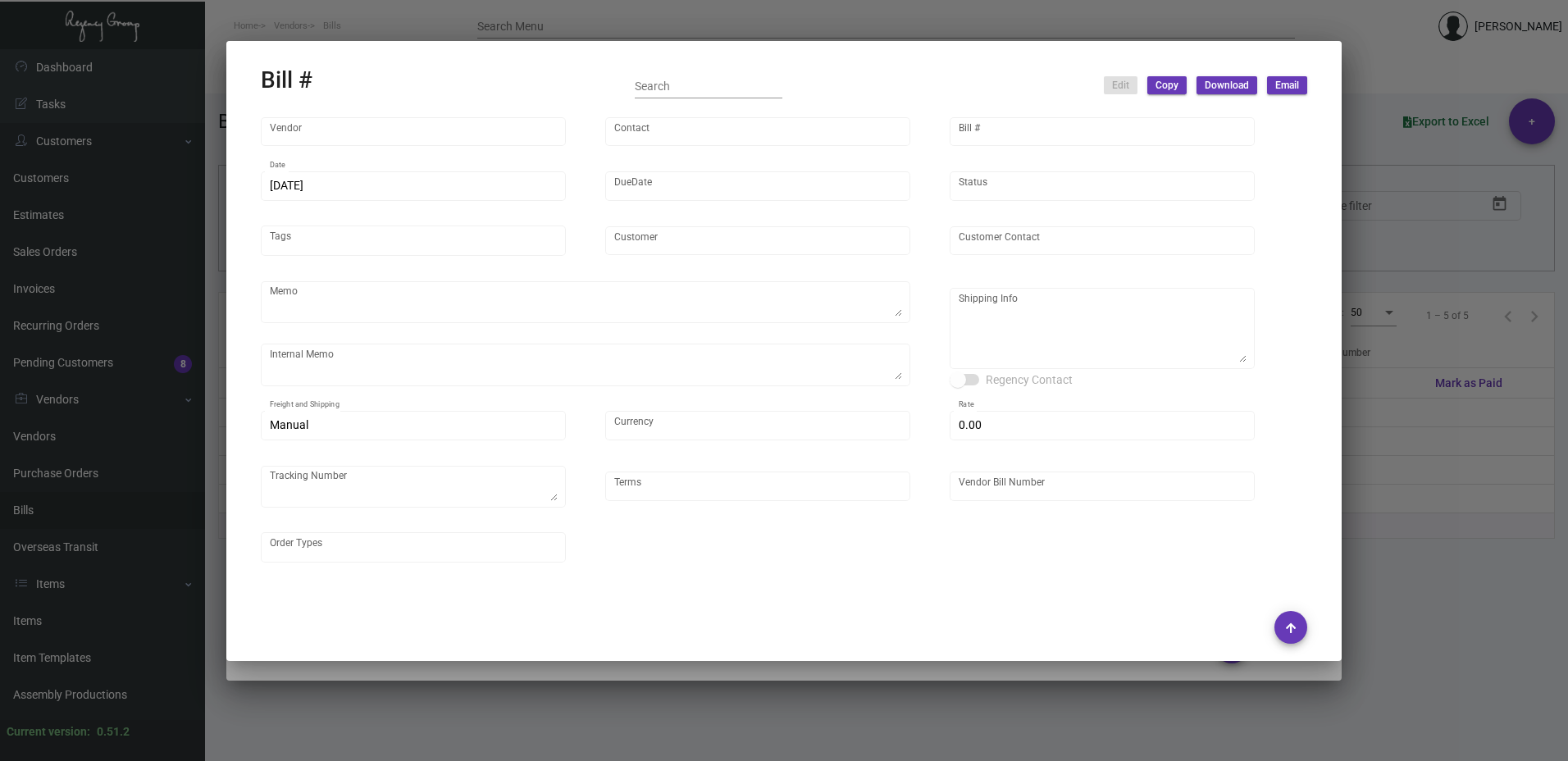
type input "$ 0.00"
type input "Net 45"
type input "NEX-INRG37372 - 107065"
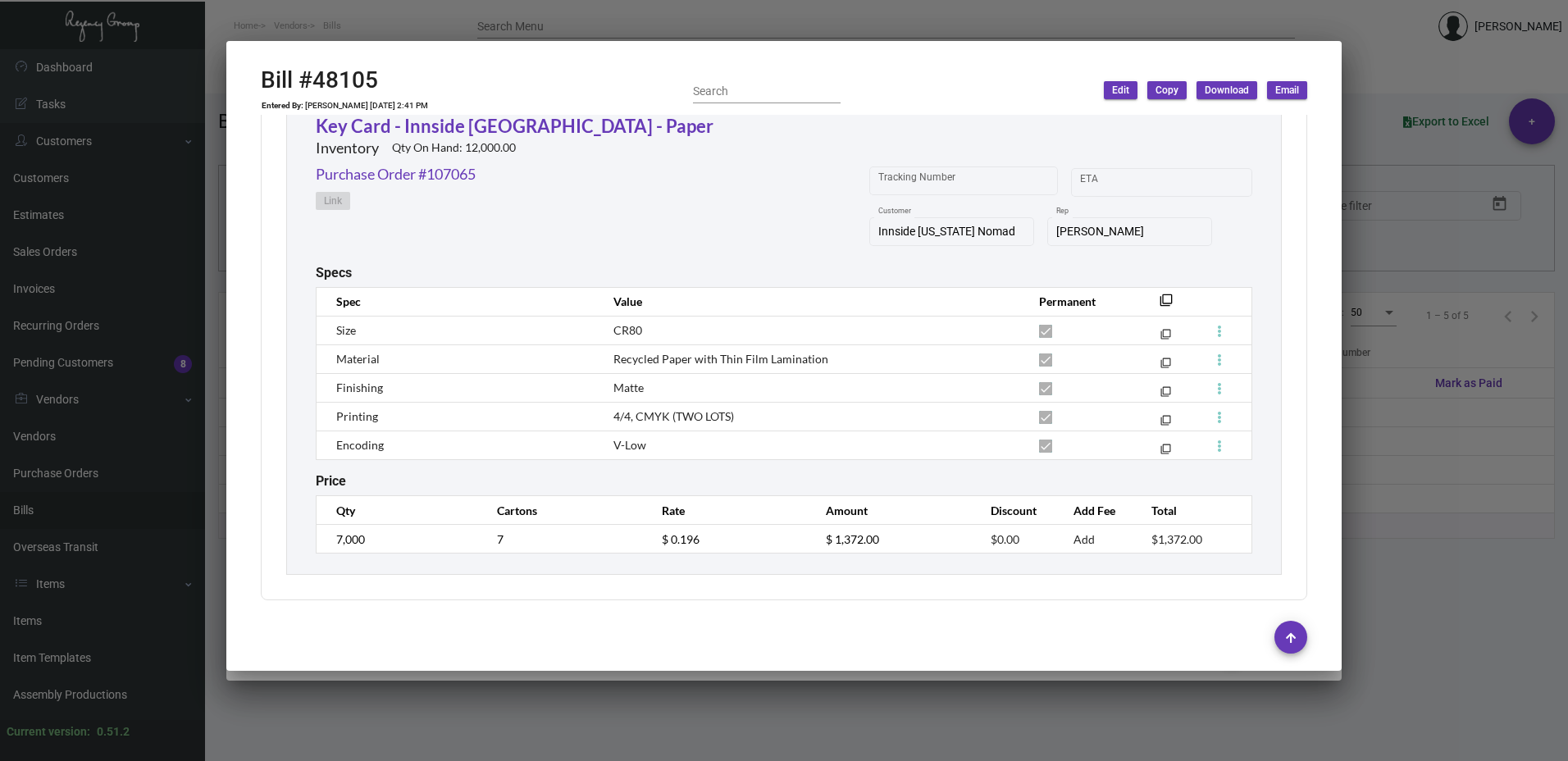
scroll to position [731, 0]
click at [1381, 120] on div at bounding box center [784, 380] width 1568 height 761
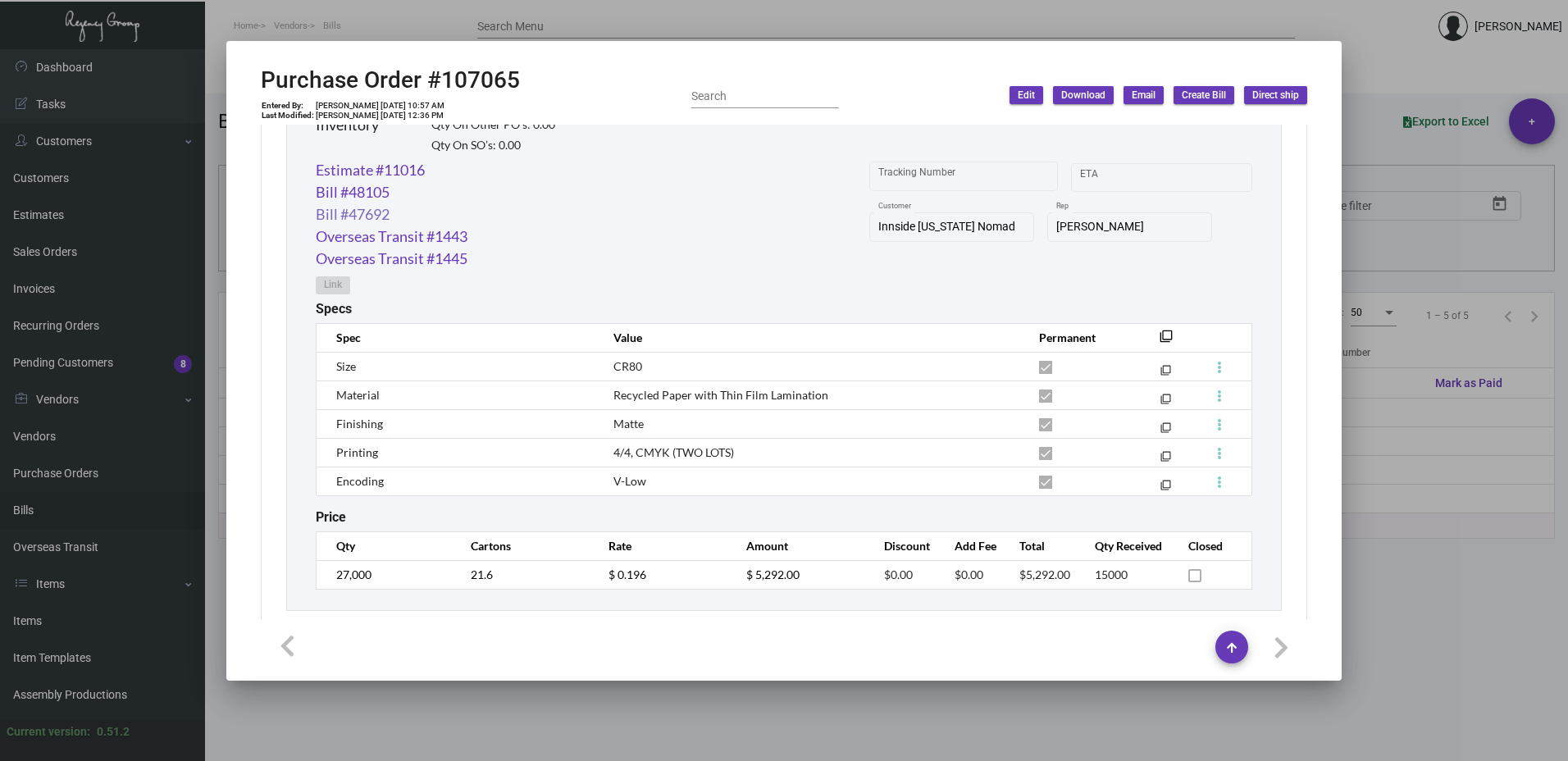
click at [351, 210] on link "Bill #47692" at bounding box center [352, 214] width 74 height 23
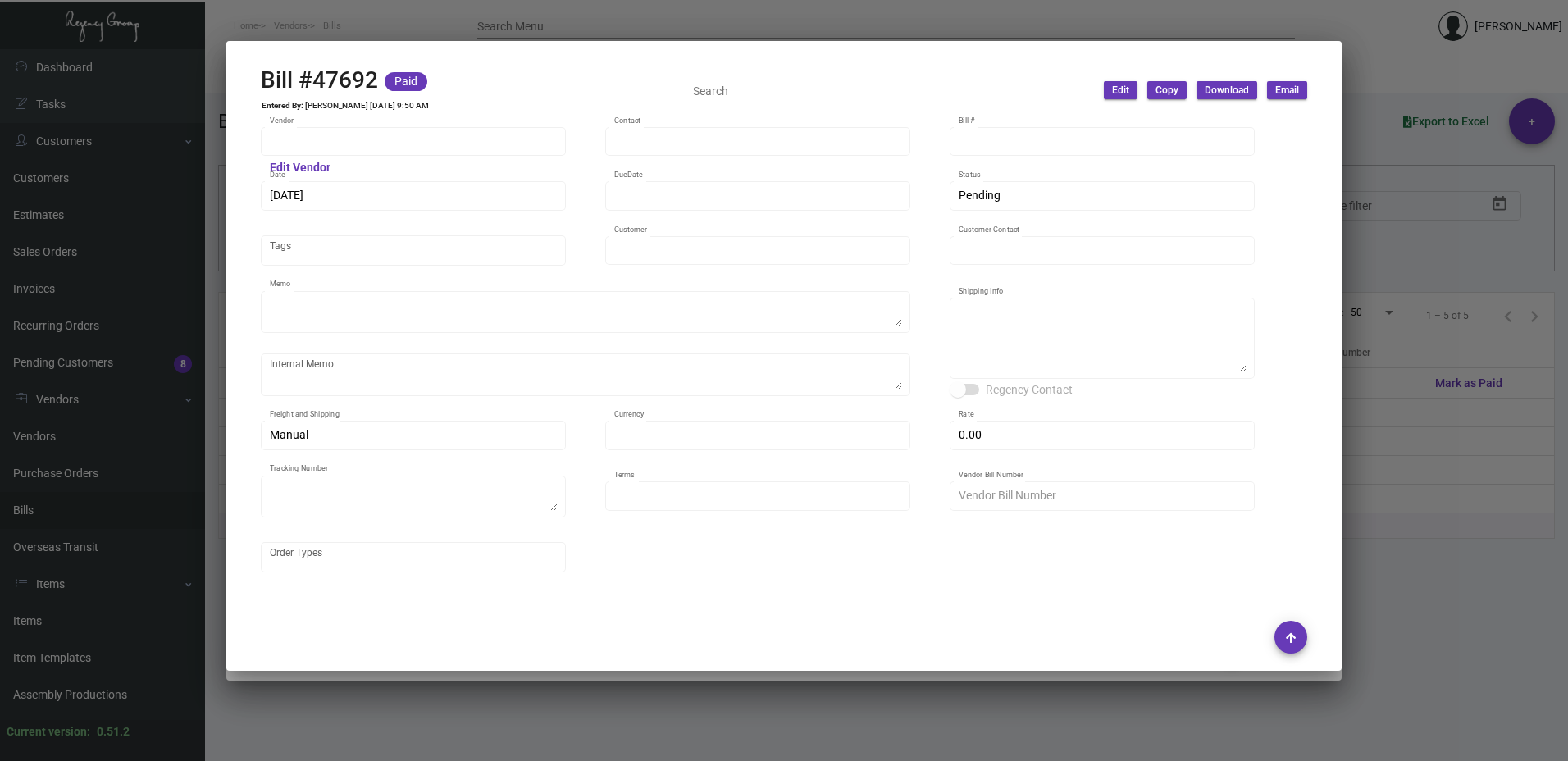
type input "Nexqo"
type input "[PERSON_NAME]"
type input "47692"
type input "[DATE]"
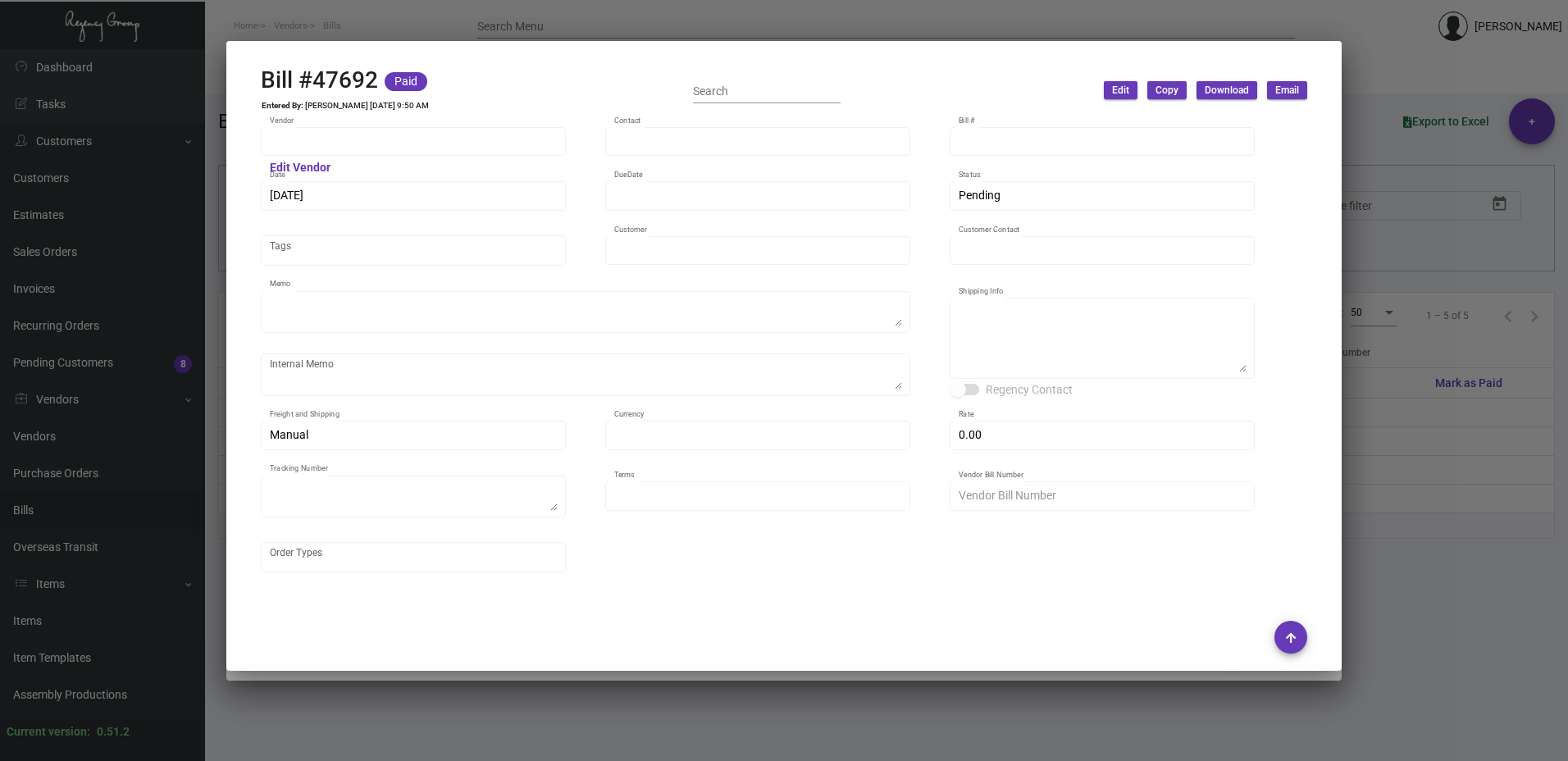
type input "Innside [US_STATE] Nomad"
type input "[PERSON_NAME]"
type textarea "3K via air, 15K boat out ASAP, 12K leftover boat out [DATE]."
type textarea "Innside [US_STATE] Nomad - [PERSON_NAME] [STREET_ADDRESS][US_STATE]"
type input "United States Dollar $"
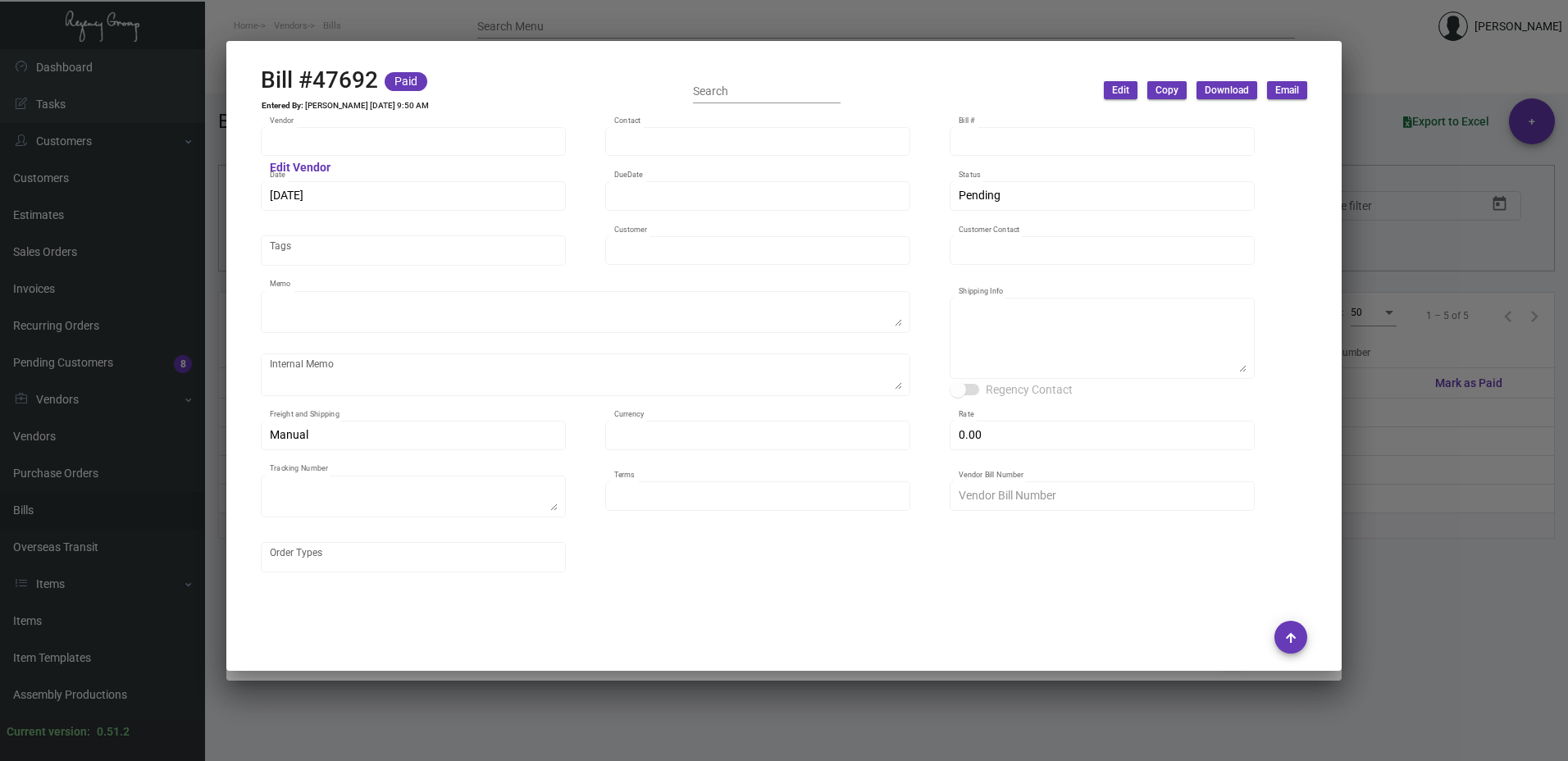
type input "$ 0.00"
type textarea "736177E"
type input "Net 45"
type input "NEX-INRG37342-14"
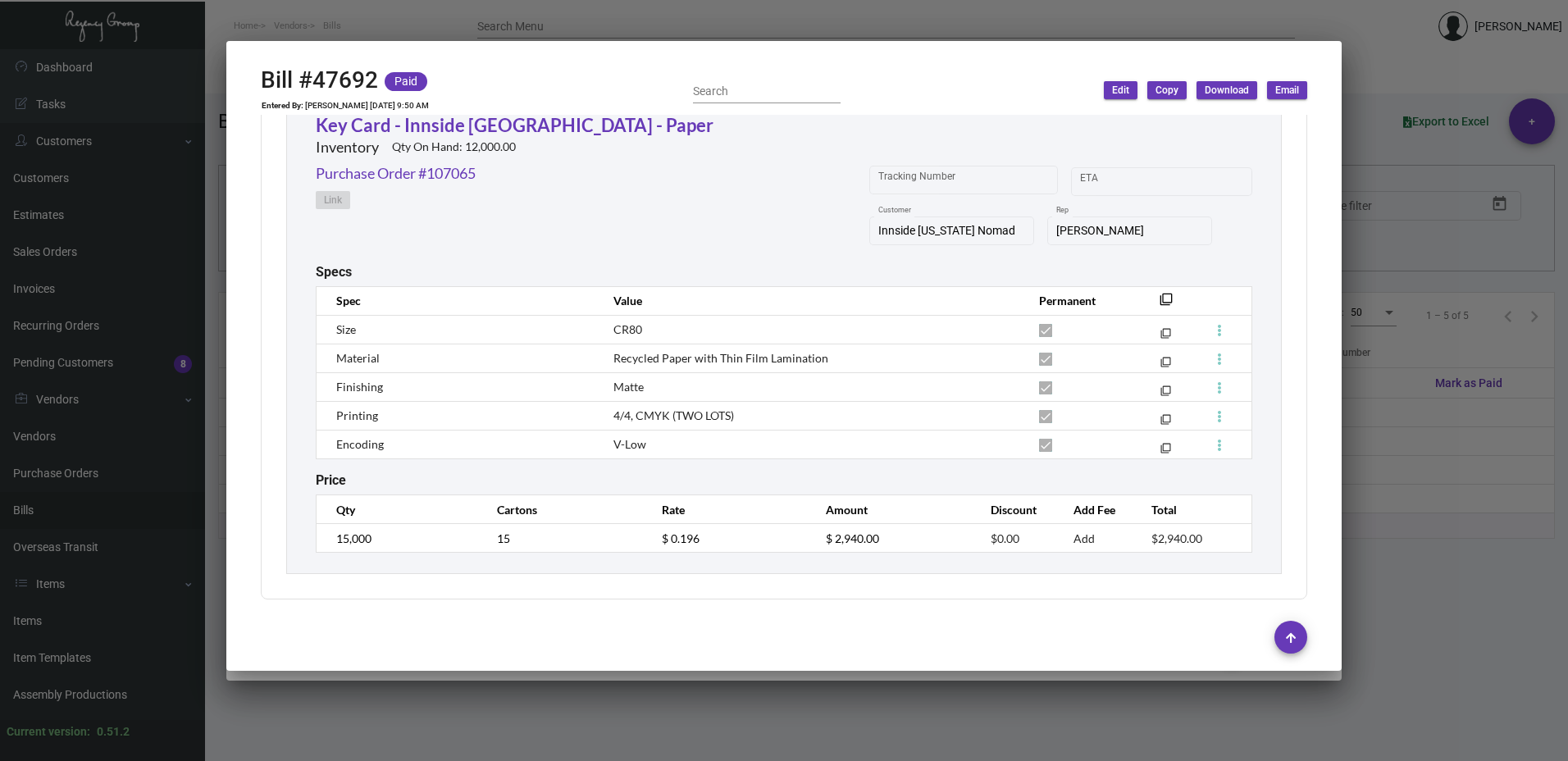
click at [1362, 352] on div at bounding box center [784, 380] width 1568 height 761
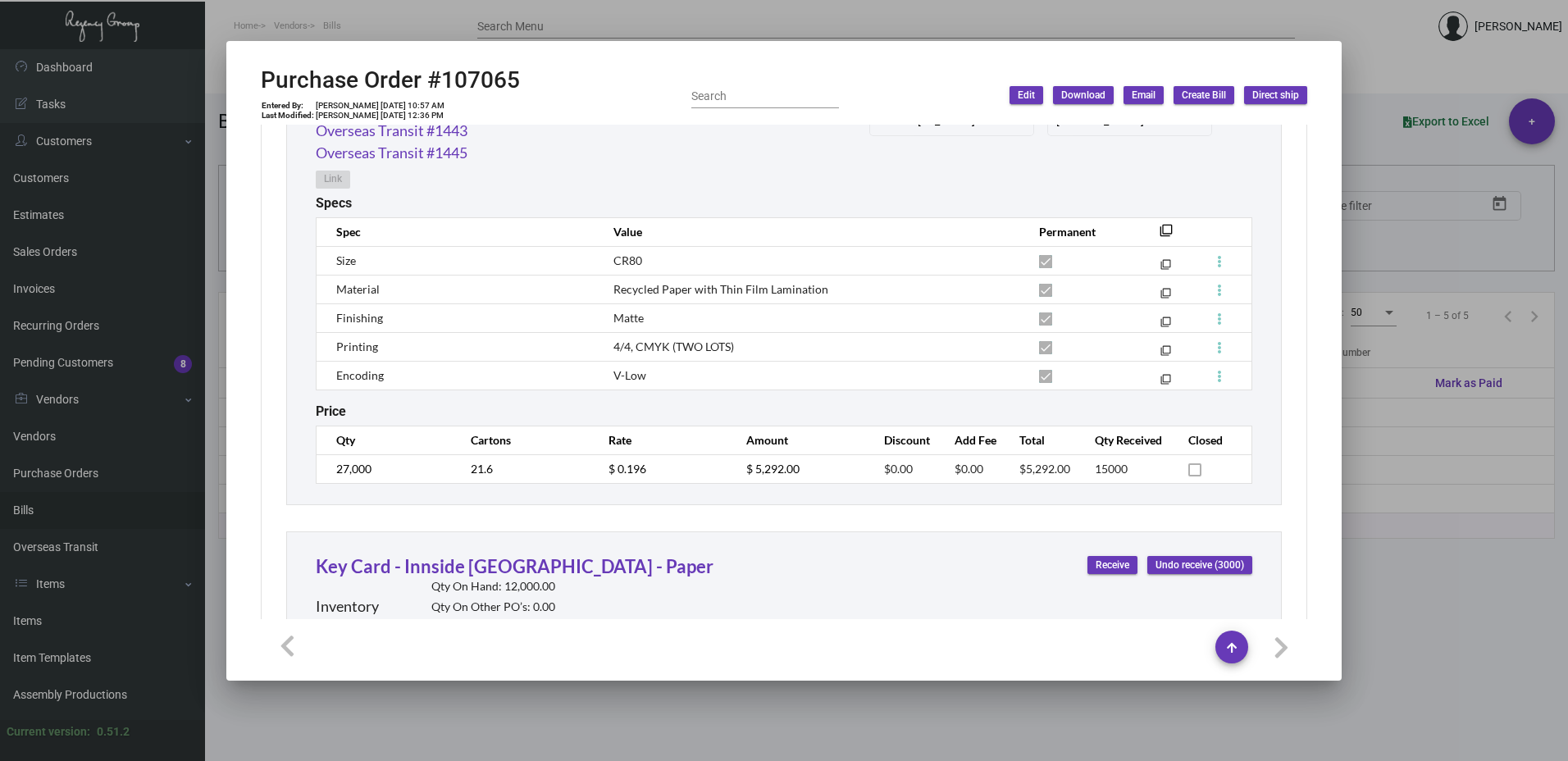
scroll to position [892, 0]
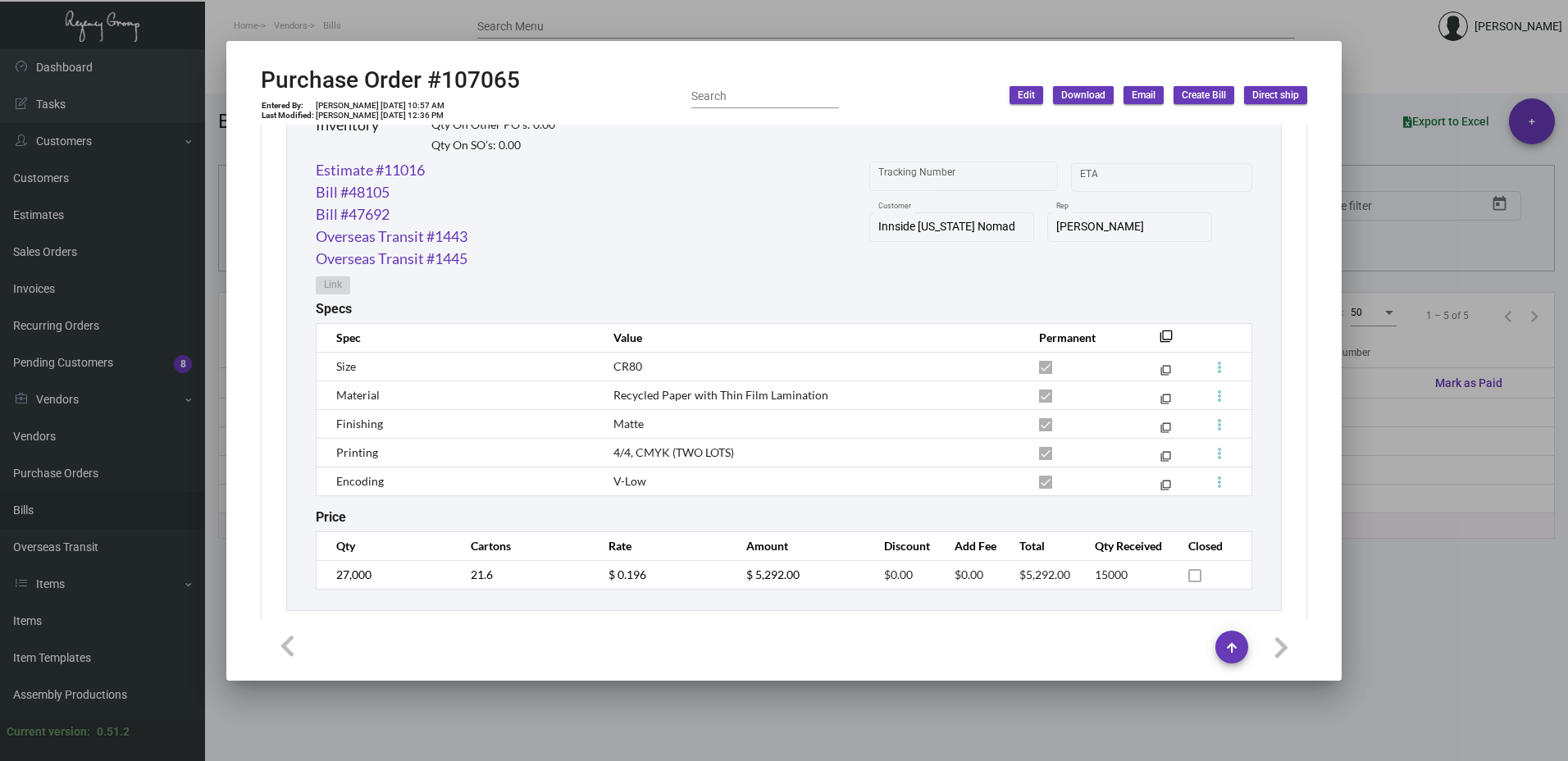
click at [1392, 148] on div at bounding box center [784, 380] width 1568 height 761
